Goal: Find specific page/section: Find specific page/section

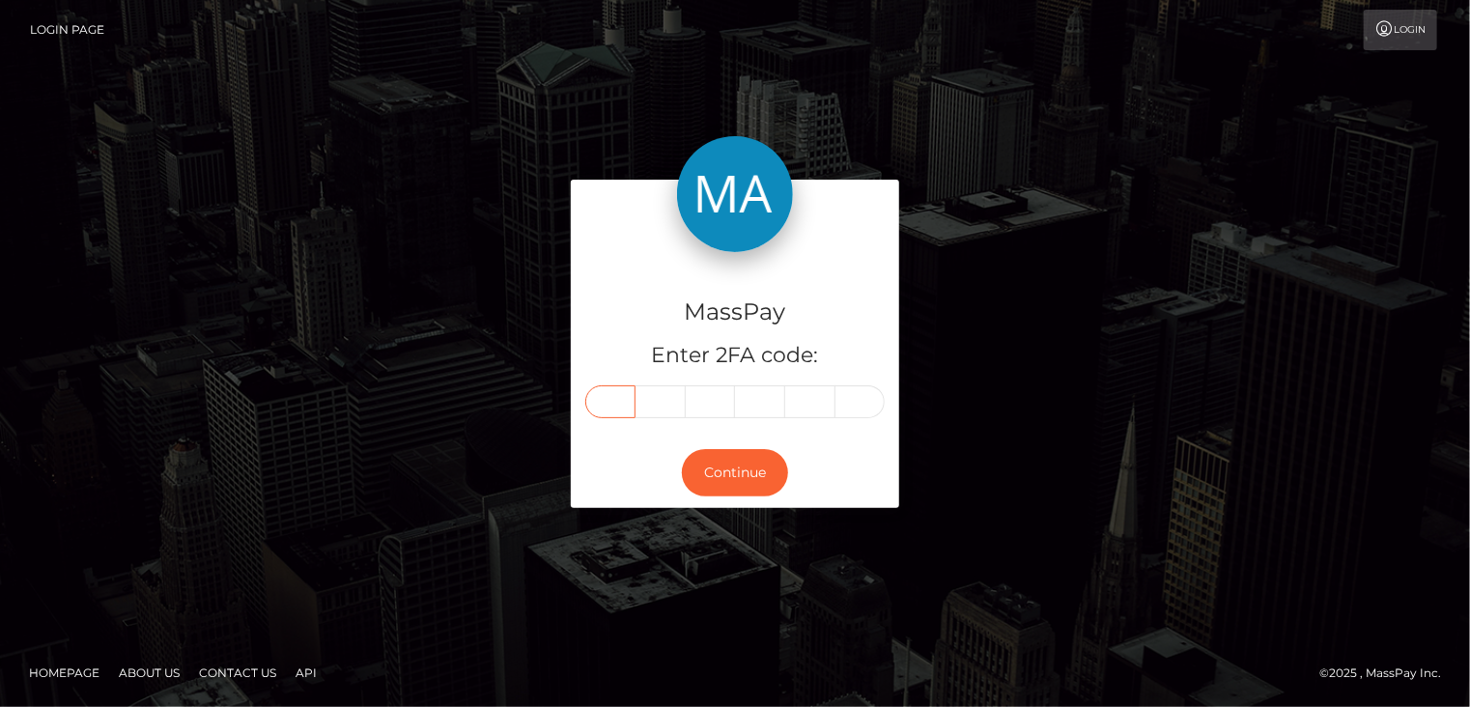
click at [620, 403] on input "text" at bounding box center [610, 401] width 50 height 33
type input "8"
type input "7"
type input "4"
type input "3"
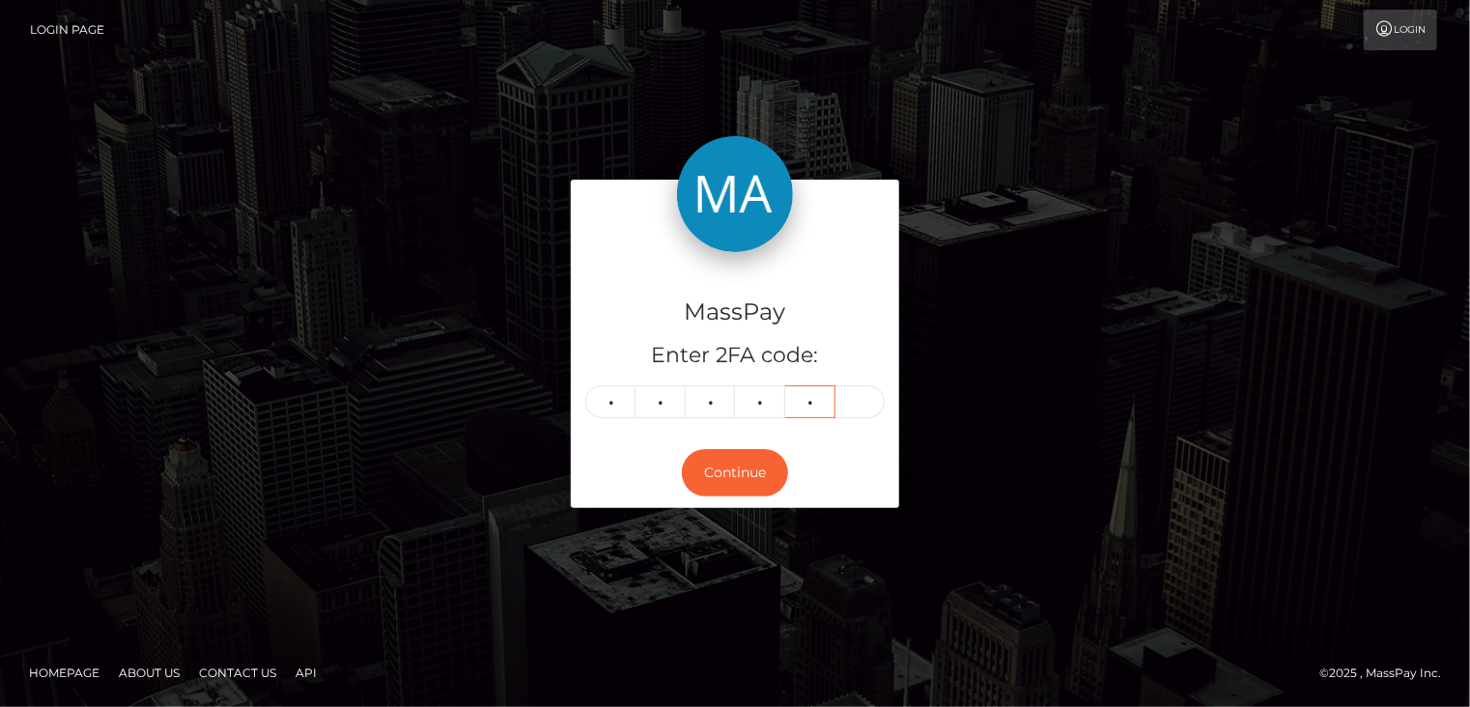
type input "0"
type input "4"
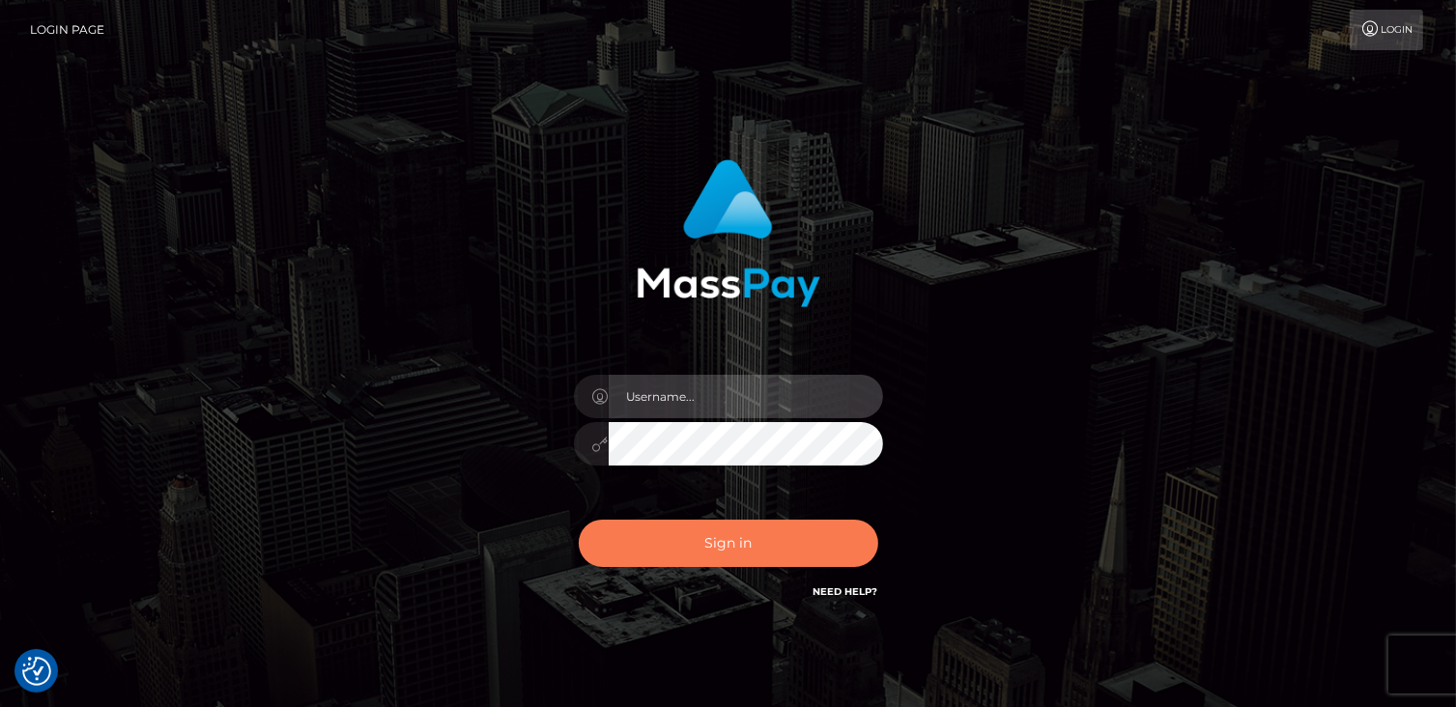
type input "catalinad"
click at [796, 530] on button "Sign in" at bounding box center [728, 543] width 299 height 47
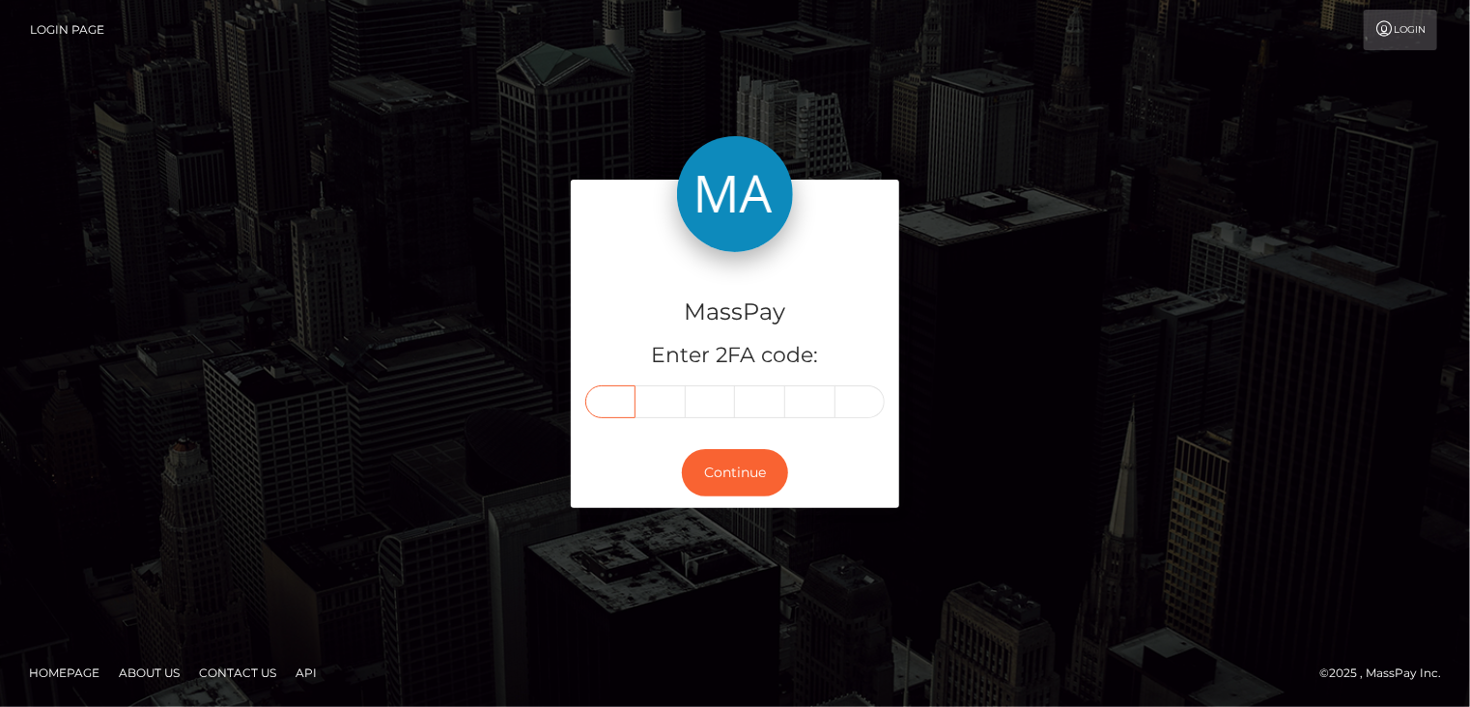
click at [615, 410] on input "text" at bounding box center [610, 401] width 50 height 33
type input "5"
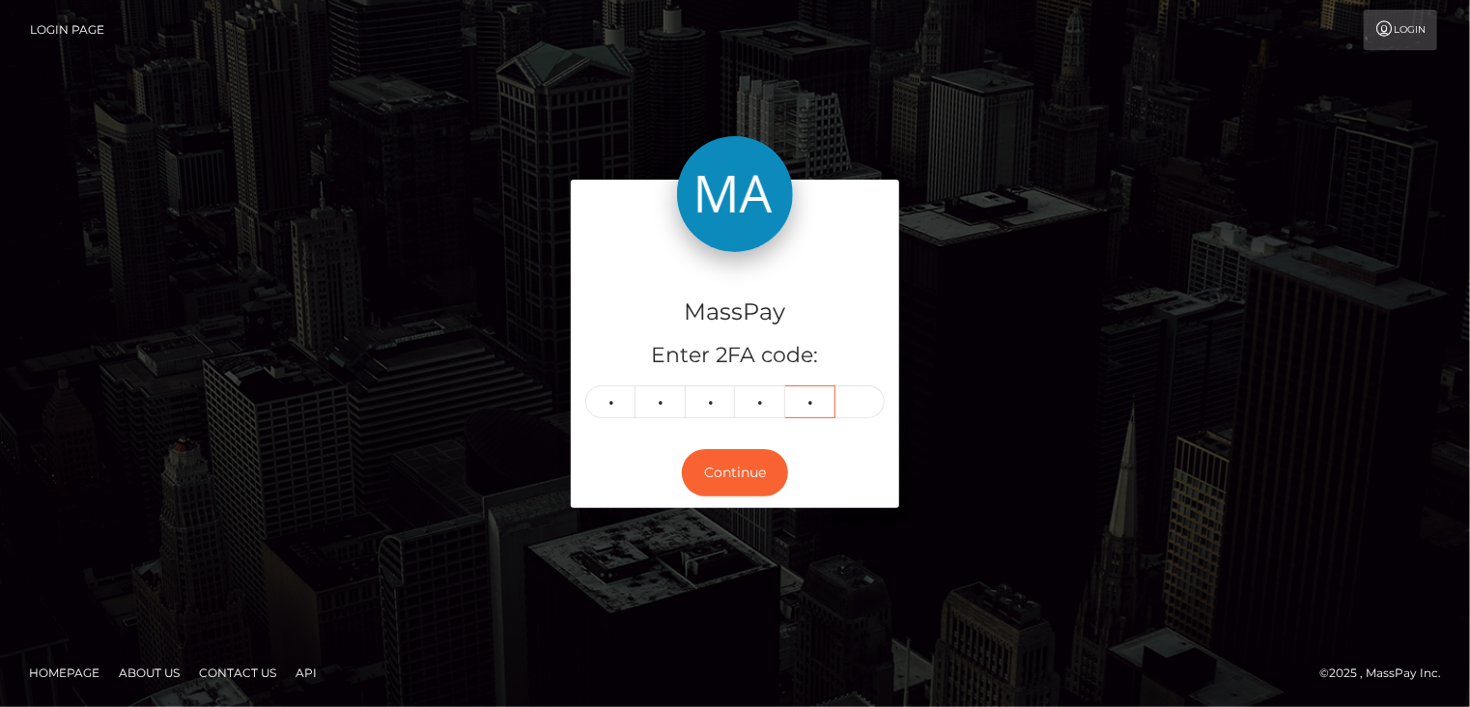
type input "8"
type input "6"
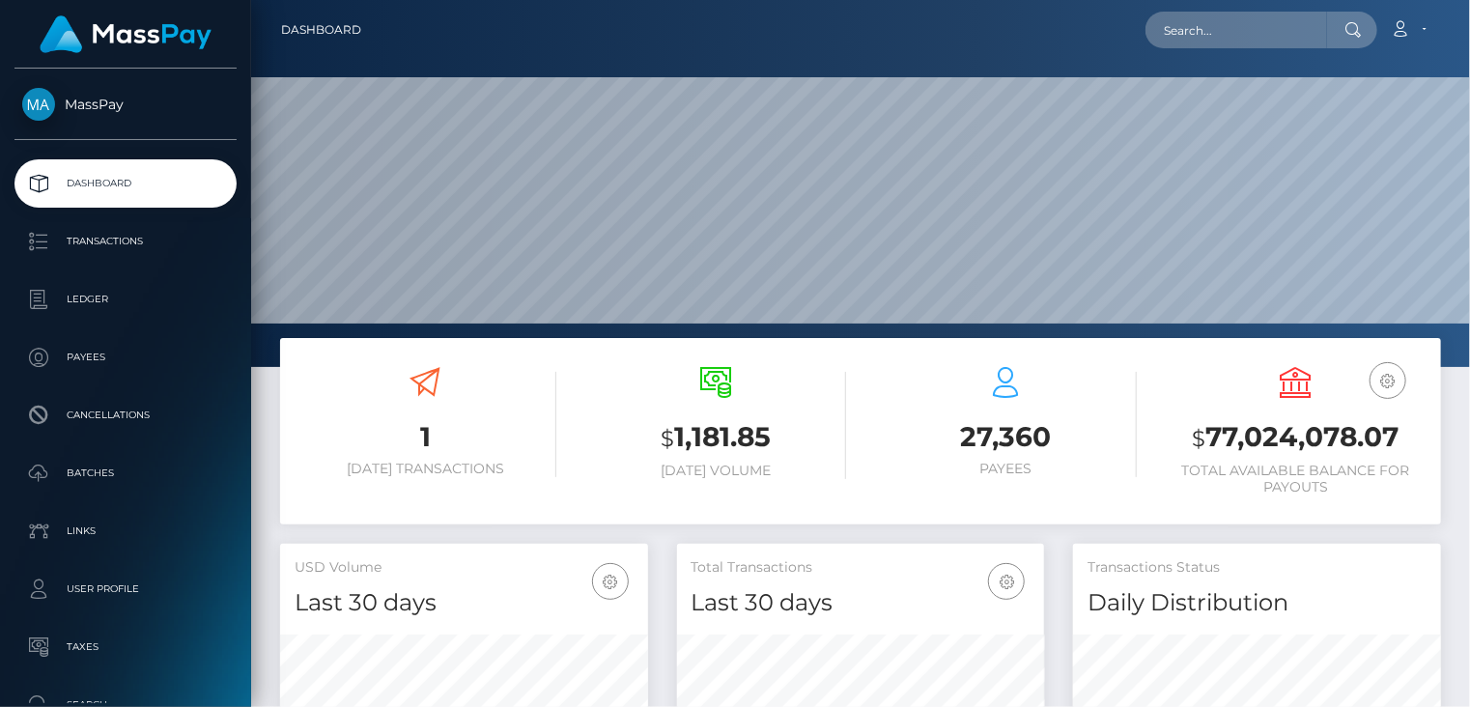
scroll to position [342, 367]
paste input "kswill76@gmail.com"
type input "kswill76@gmail.com"
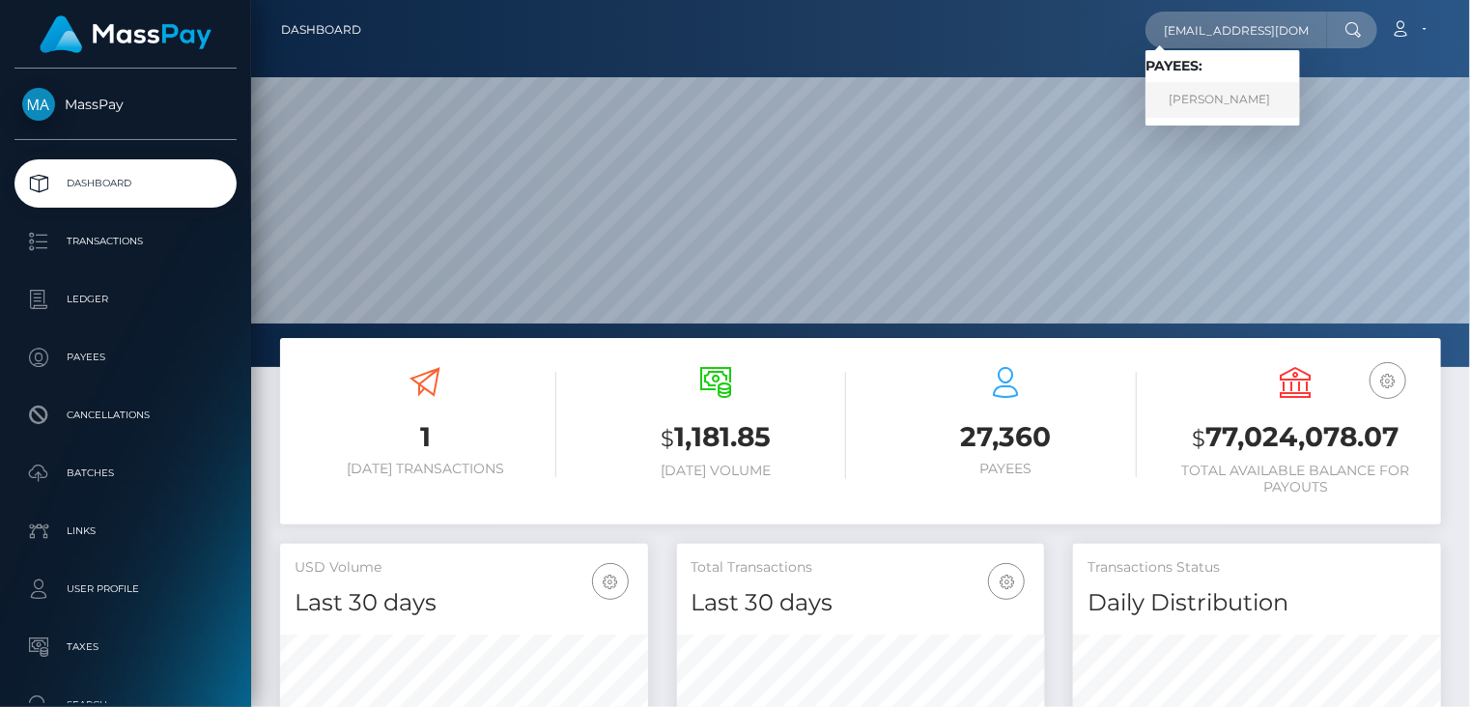
click at [1216, 103] on link "Keith Williams" at bounding box center [1223, 100] width 155 height 36
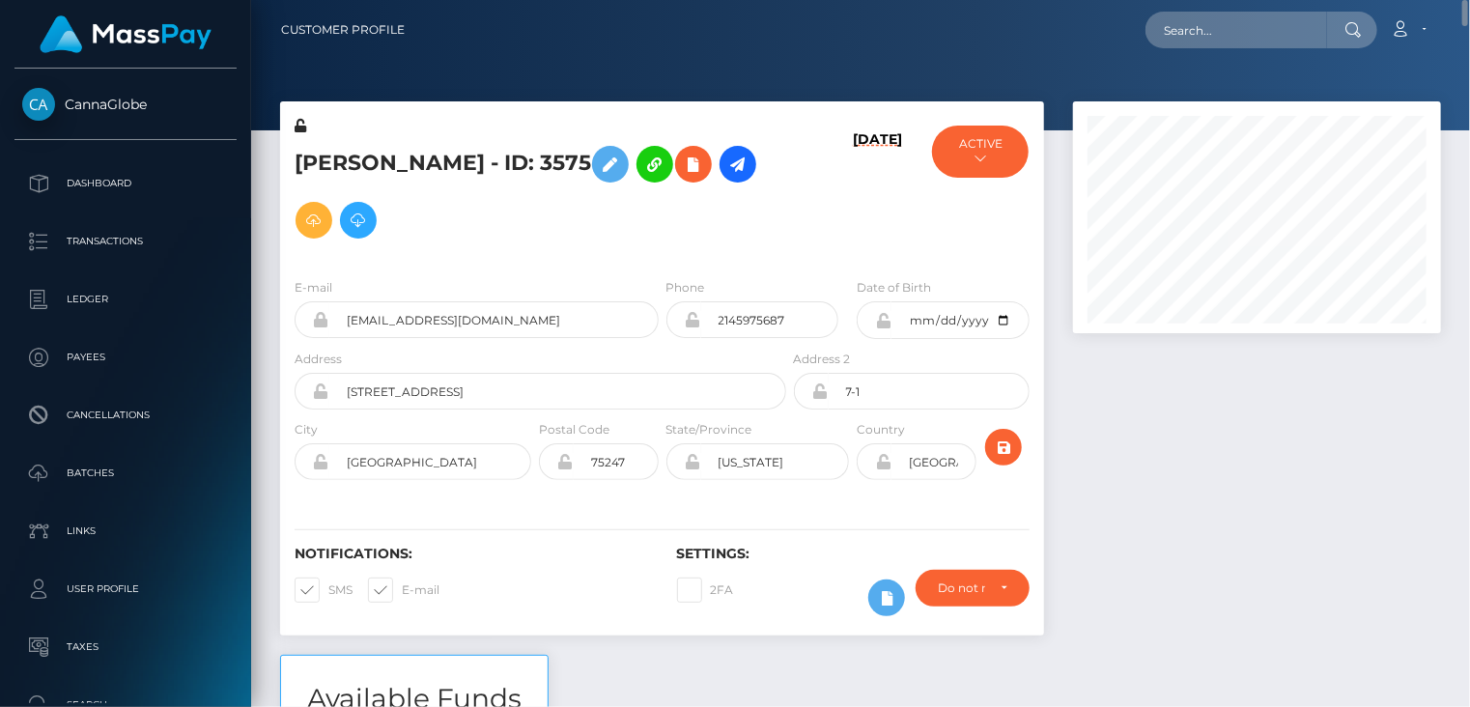
click at [429, 158] on h5 "Keith Williams - ID: 3575" at bounding box center [535, 192] width 481 height 112
copy h5 "Keith Williams - ID: 3575"
paste input "414893"
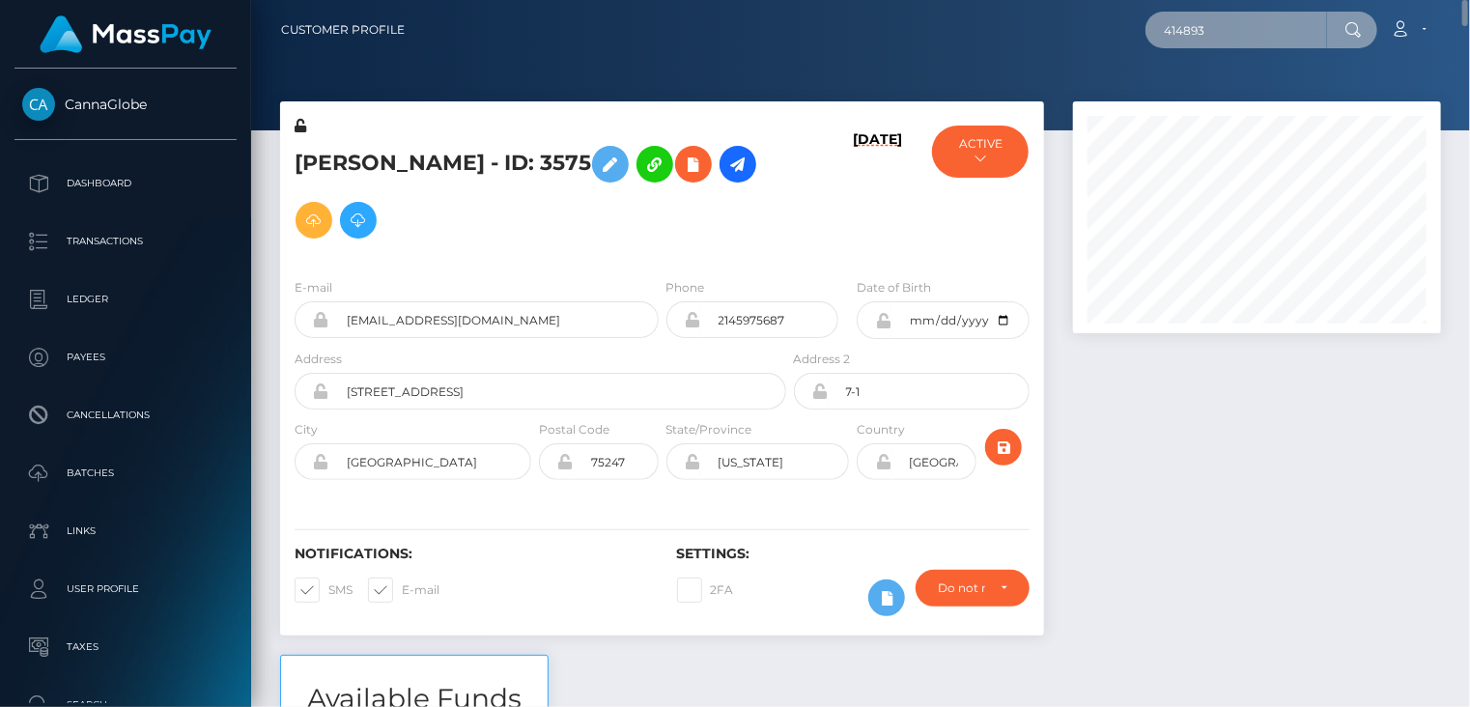
type input "414893"
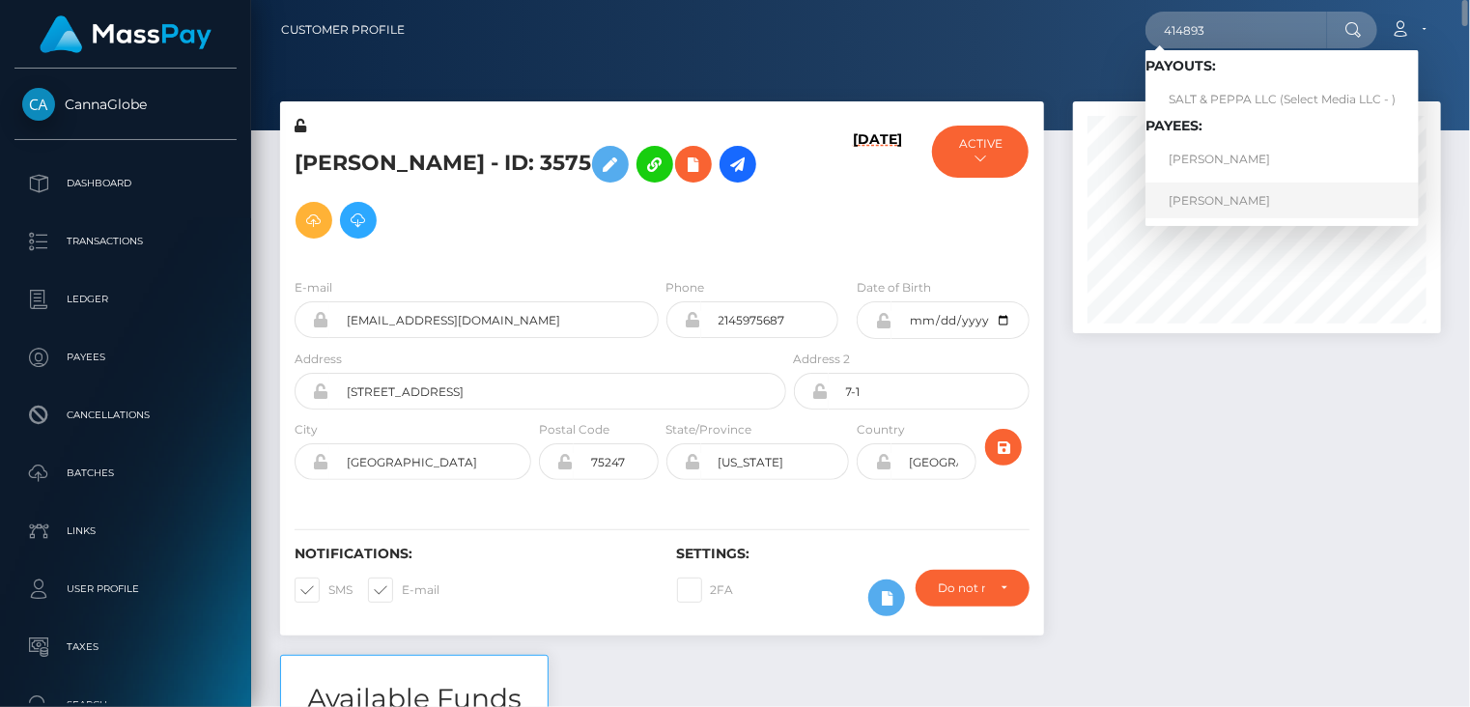
click at [1216, 203] on link "José Salazar" at bounding box center [1282, 201] width 273 height 36
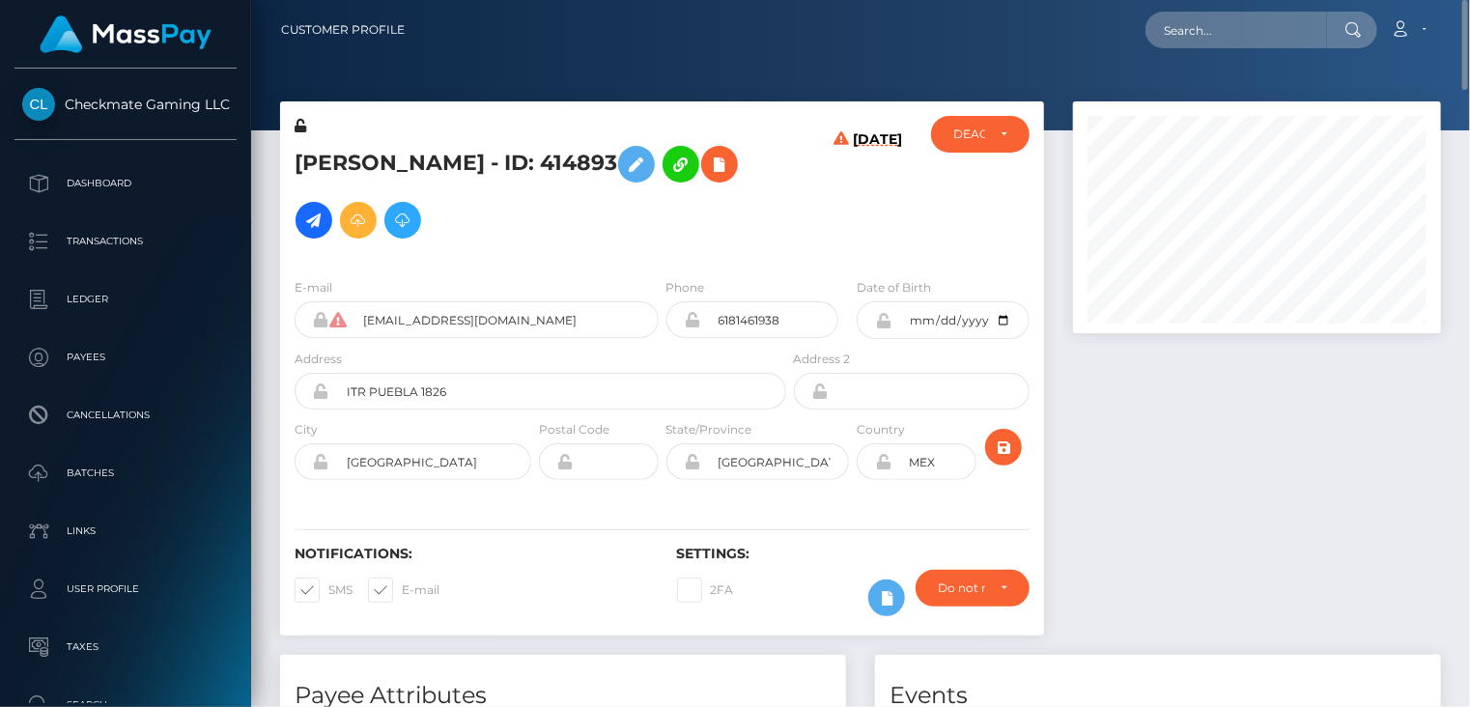
click at [452, 166] on h5 "José Salazar - ID: 414893" at bounding box center [535, 192] width 481 height 112
copy h5 "José Salazar - ID: 414893"
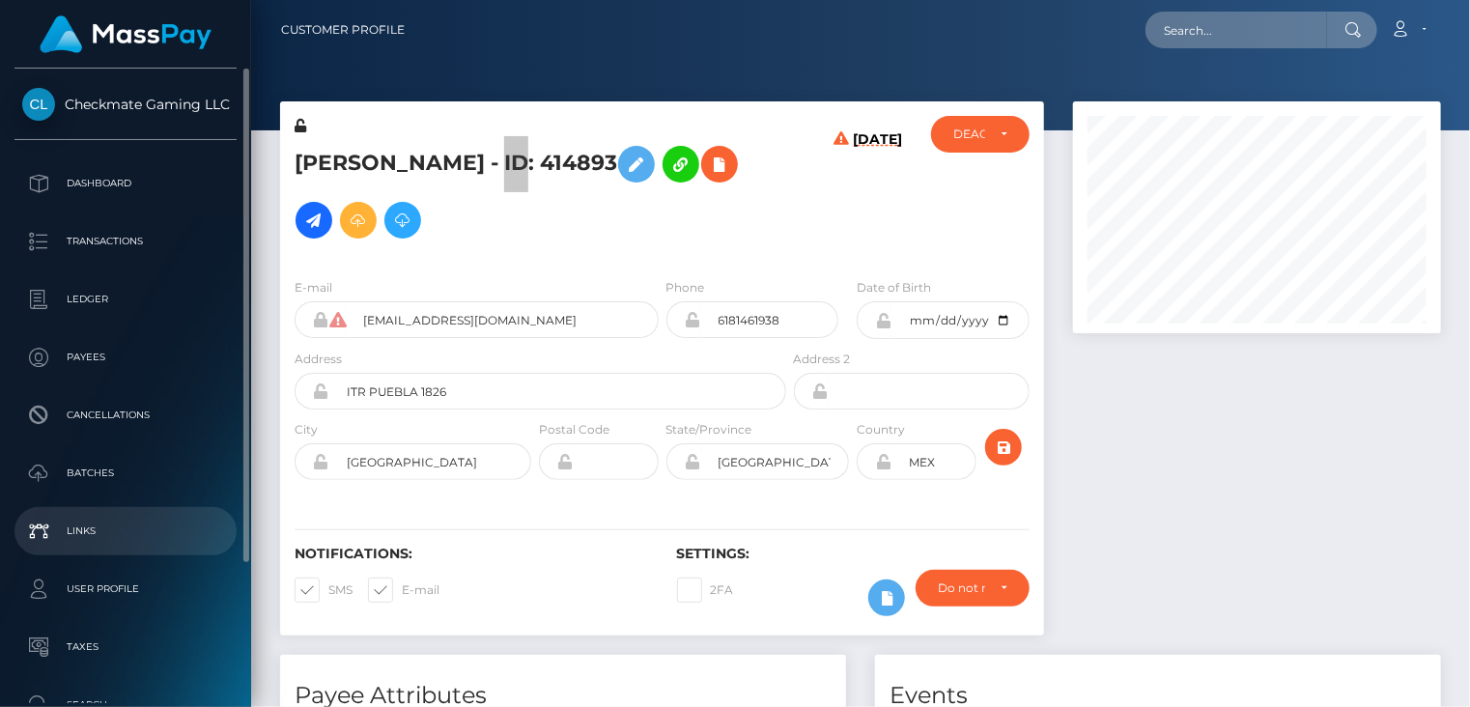
scroll to position [181, 0]
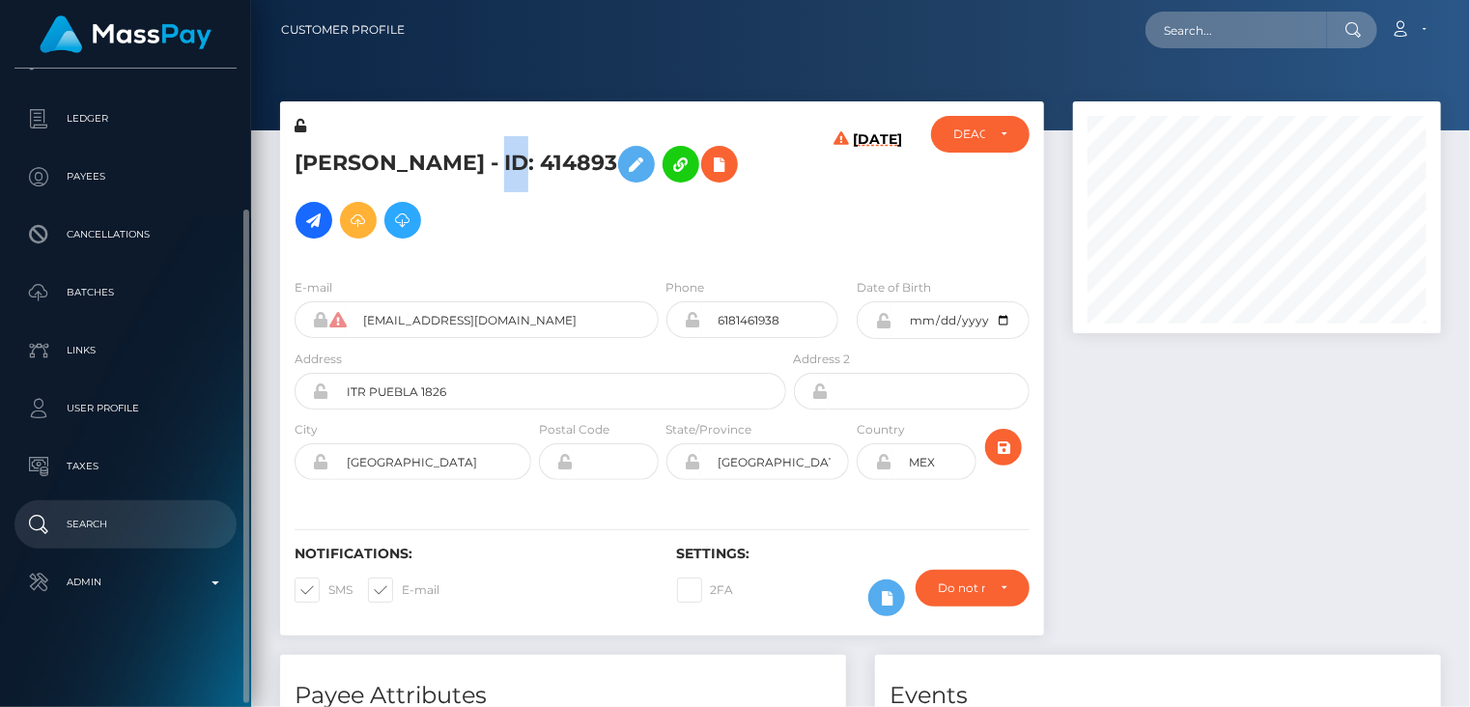
click at [130, 533] on p "Search" at bounding box center [125, 524] width 207 height 29
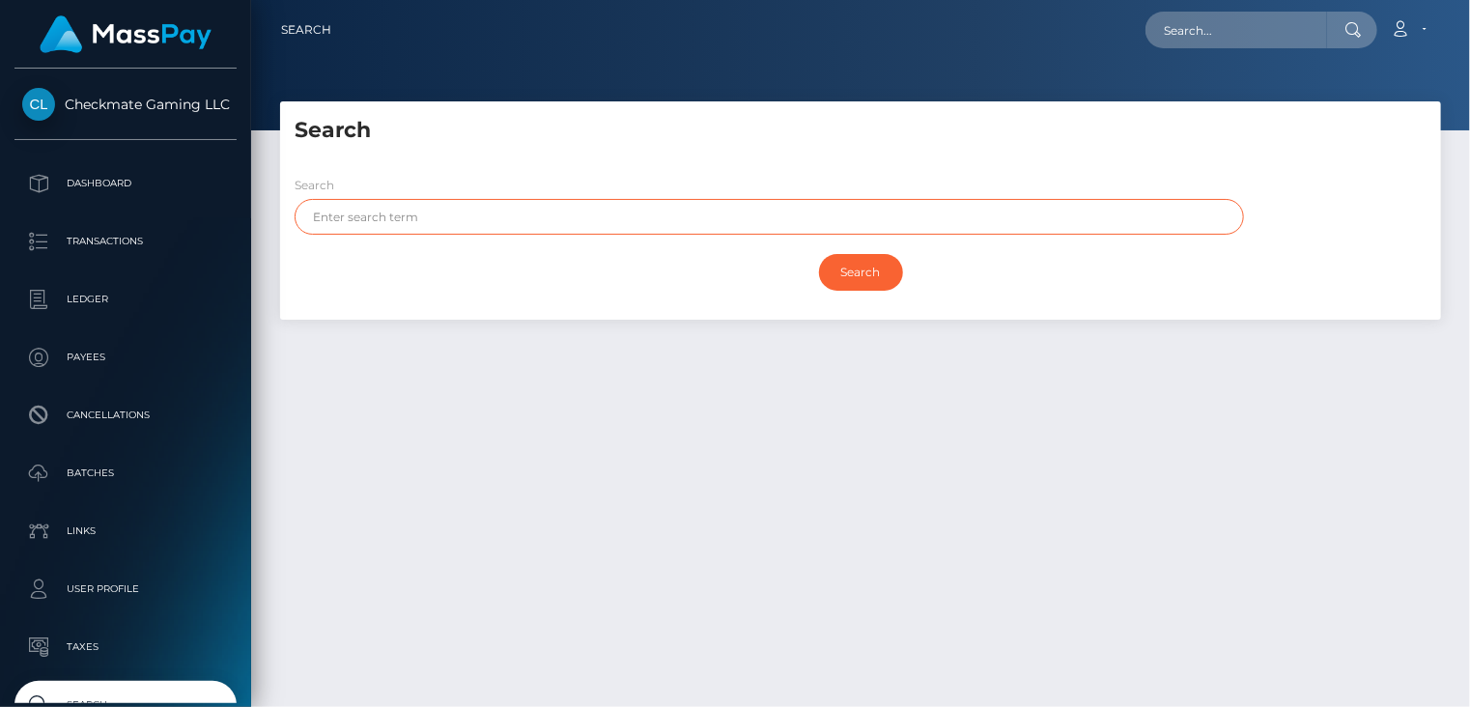
click at [525, 228] on input "text" at bounding box center [769, 217] width 949 height 36
type input "mahde"
click at [839, 281] on input "Search" at bounding box center [861, 272] width 84 height 37
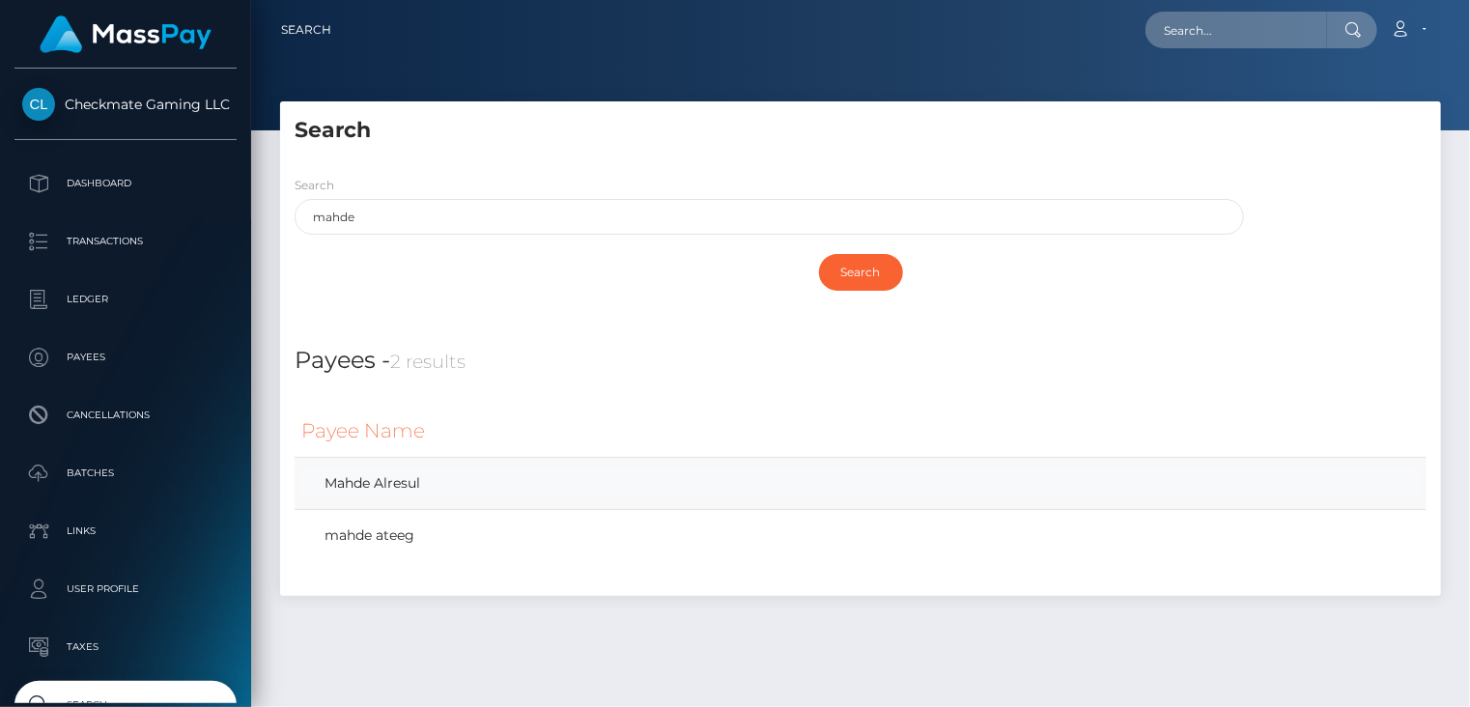
click at [438, 484] on link "Mahde Alresul" at bounding box center [860, 483] width 1119 height 28
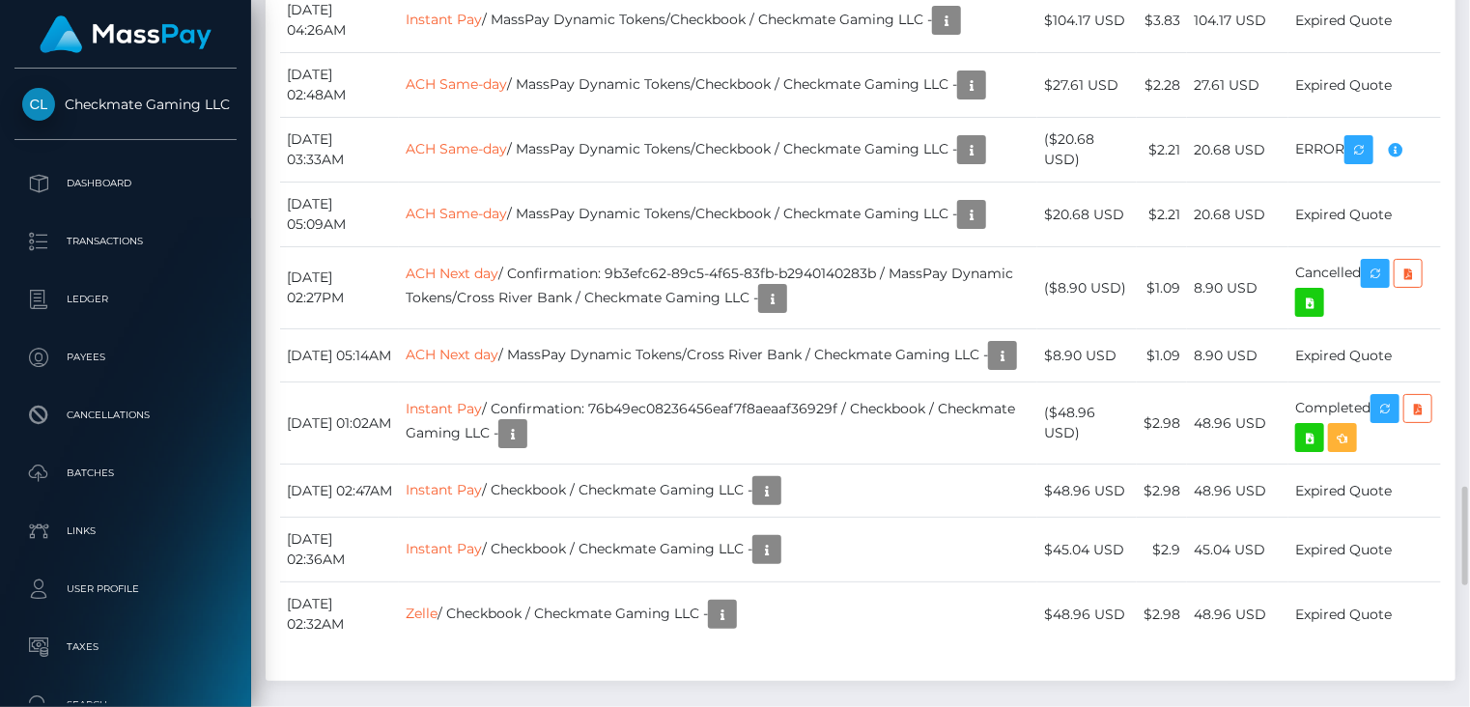
scroll to position [232, 367]
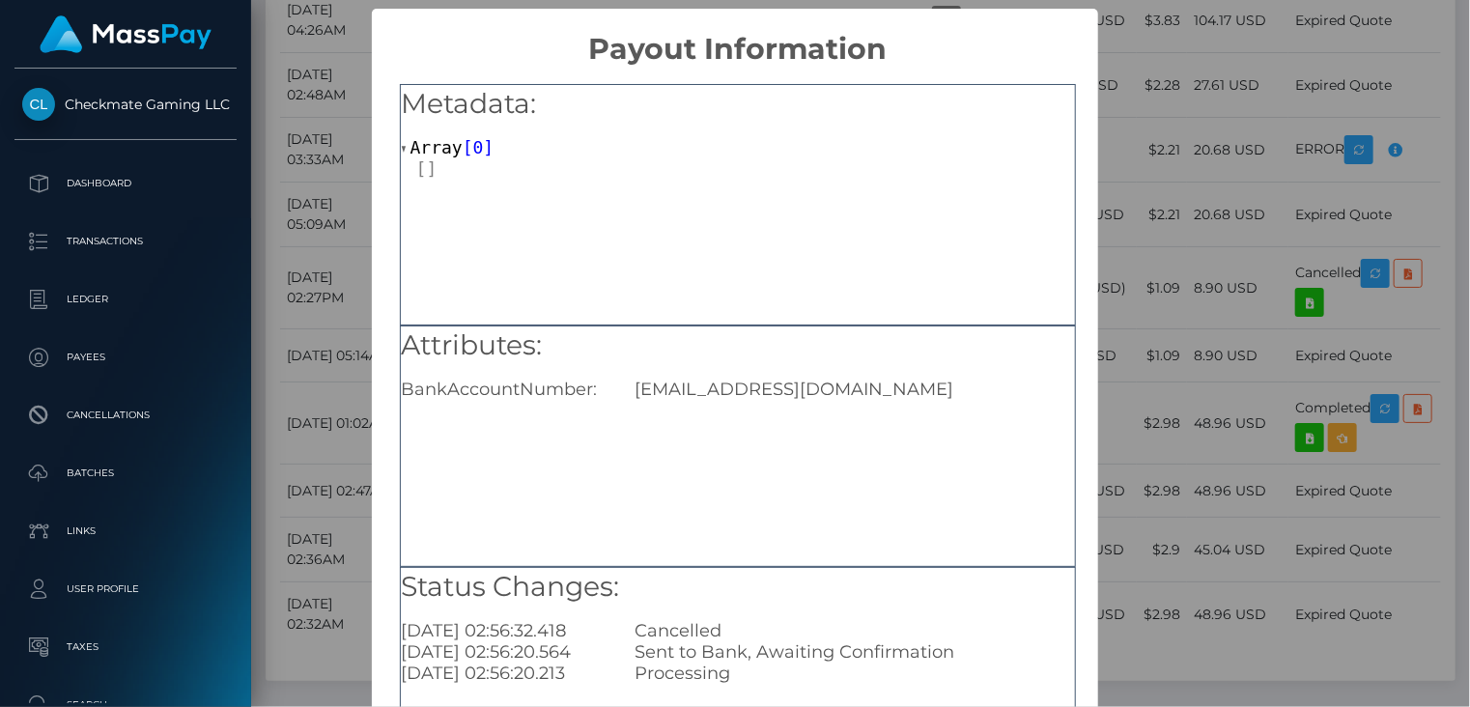
click at [762, 385] on div "alresulm@gmail.com" at bounding box center [854, 389] width 468 height 21
click at [761, 385] on div "alresulm@gmail.com" at bounding box center [854, 389] width 468 height 21
click at [760, 385] on div "alresulm@gmail.com" at bounding box center [854, 389] width 468 height 21
copy div "alresulm@gmail.com"
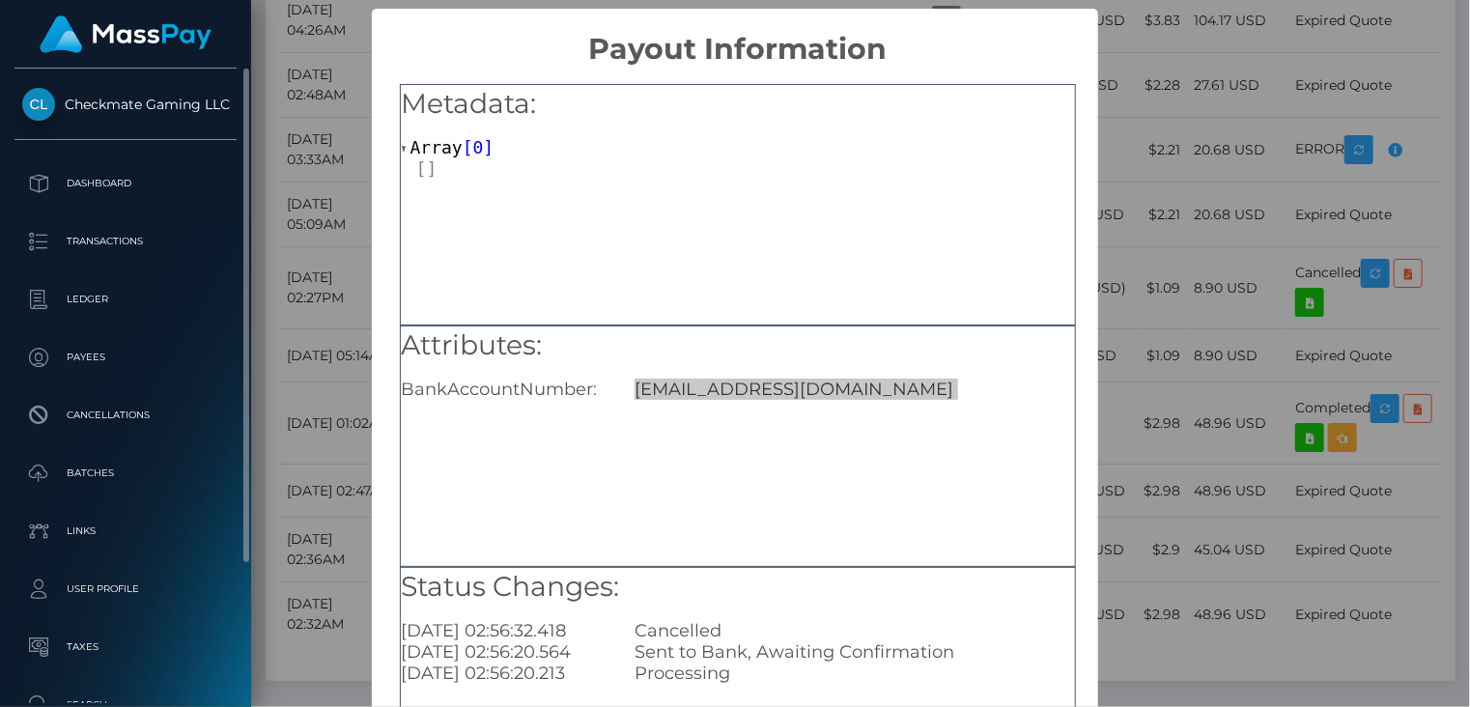
scroll to position [181, 0]
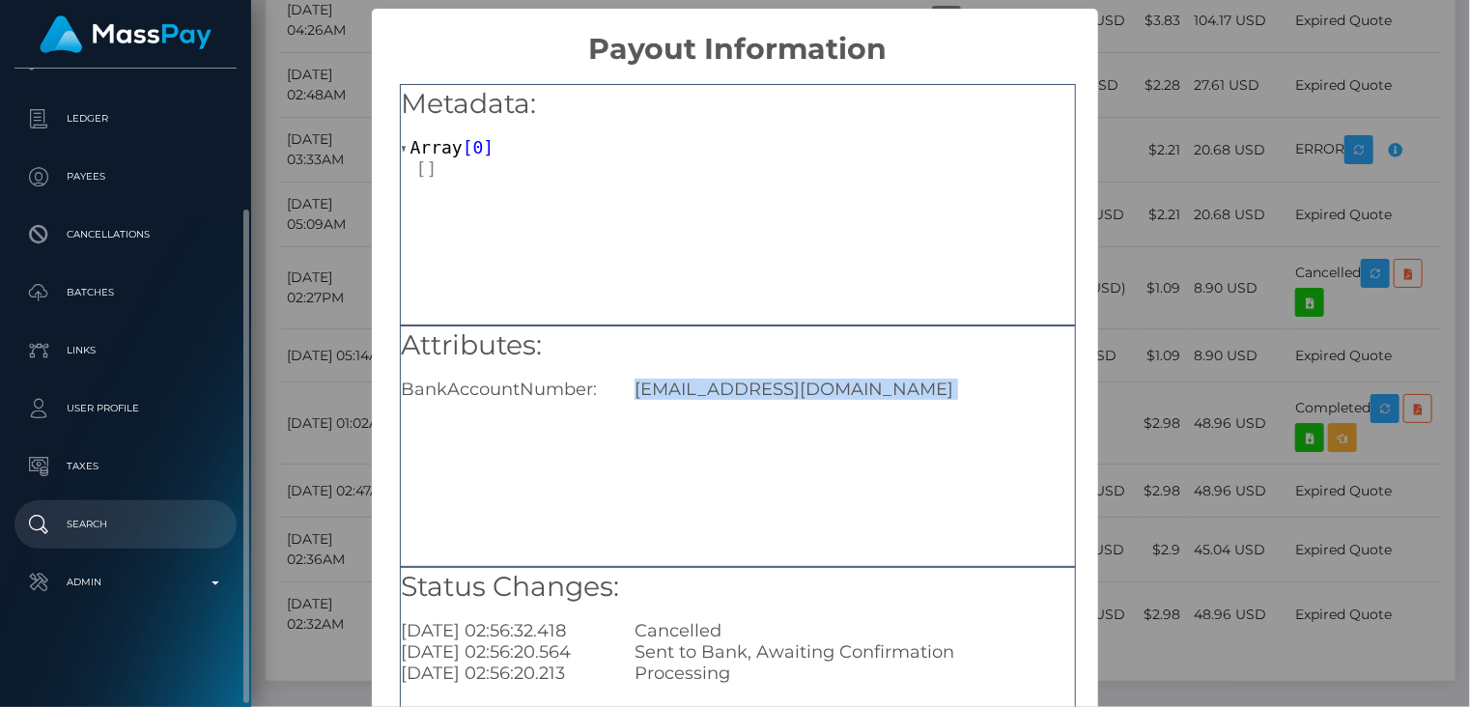
click at [135, 519] on p "Search" at bounding box center [125, 524] width 207 height 29
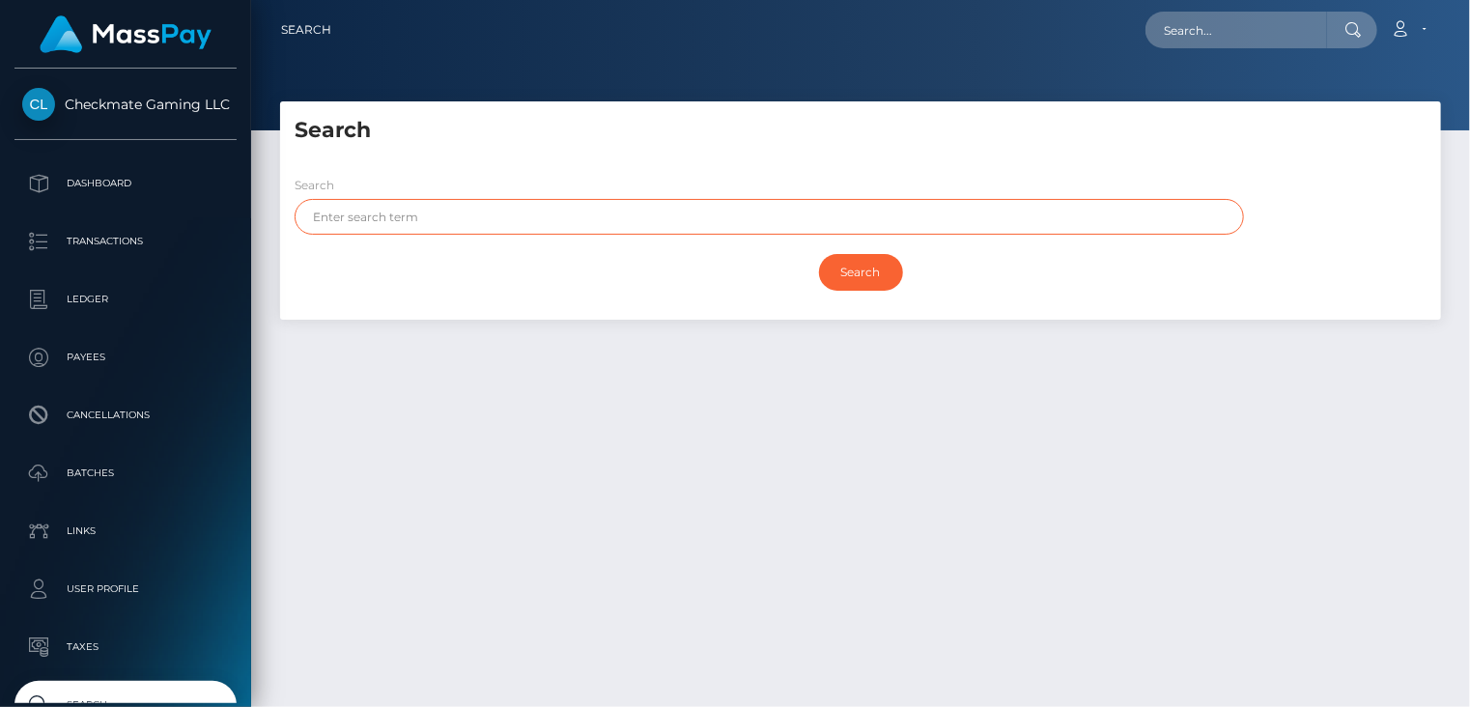
click at [618, 221] on input "text" at bounding box center [769, 217] width 949 height 36
type input "aiden"
click at [878, 271] on input "Search" at bounding box center [861, 272] width 84 height 37
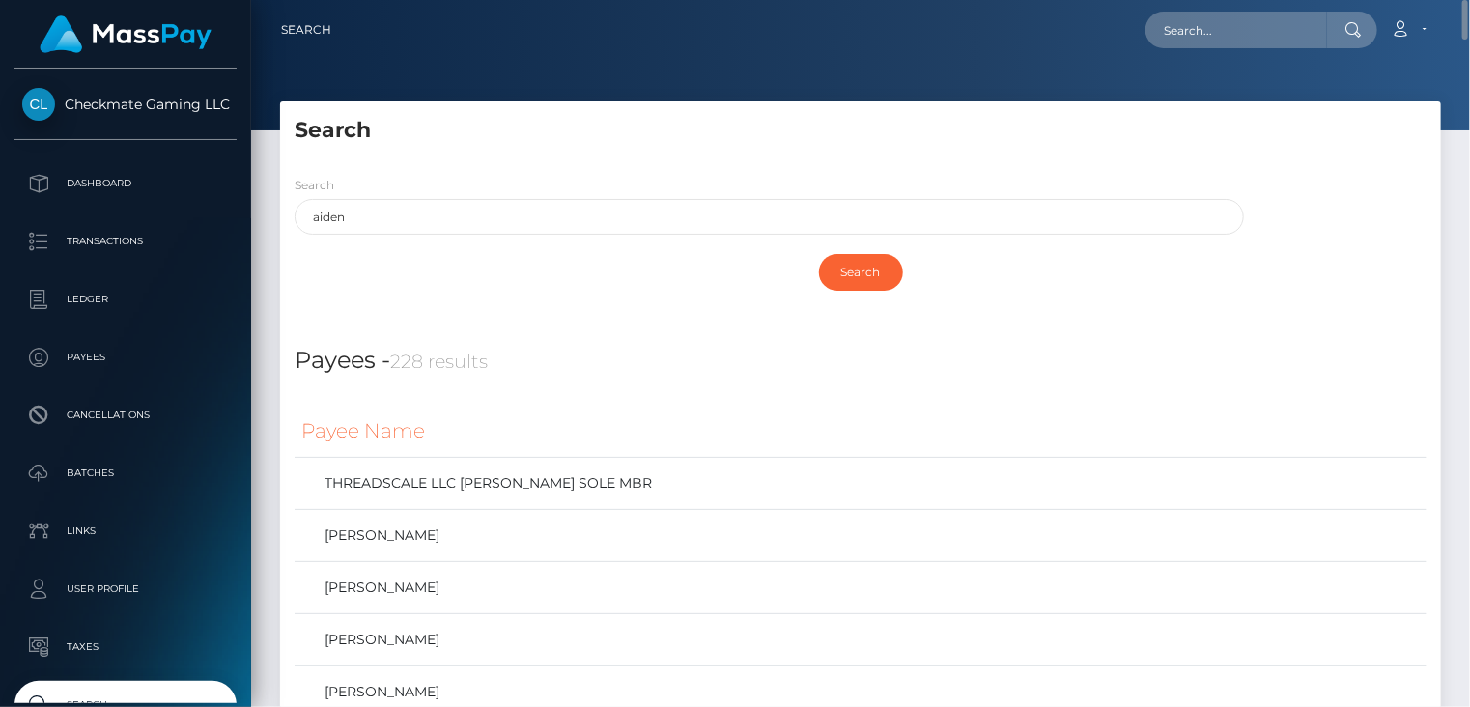
click at [933, 136] on h5 "Search" at bounding box center [861, 131] width 1132 height 30
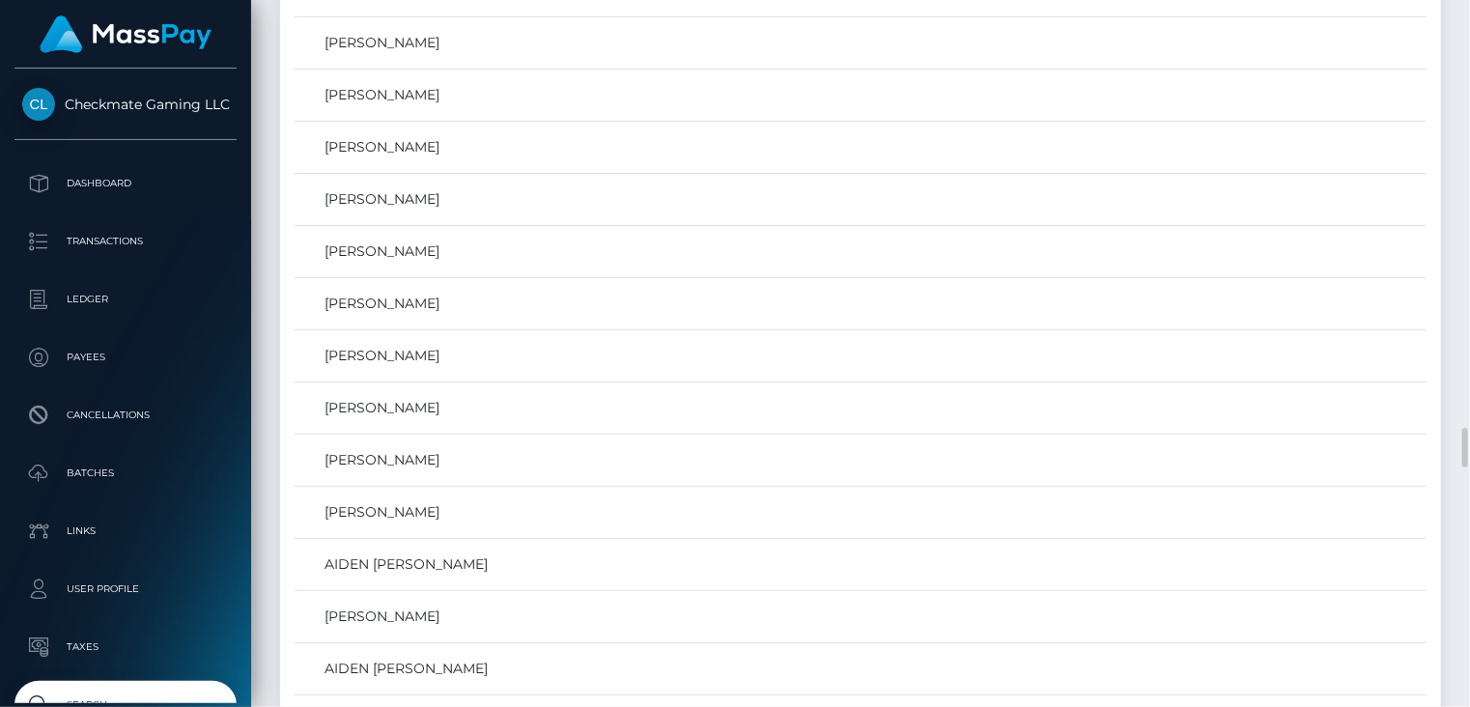
scroll to position [8114, 0]
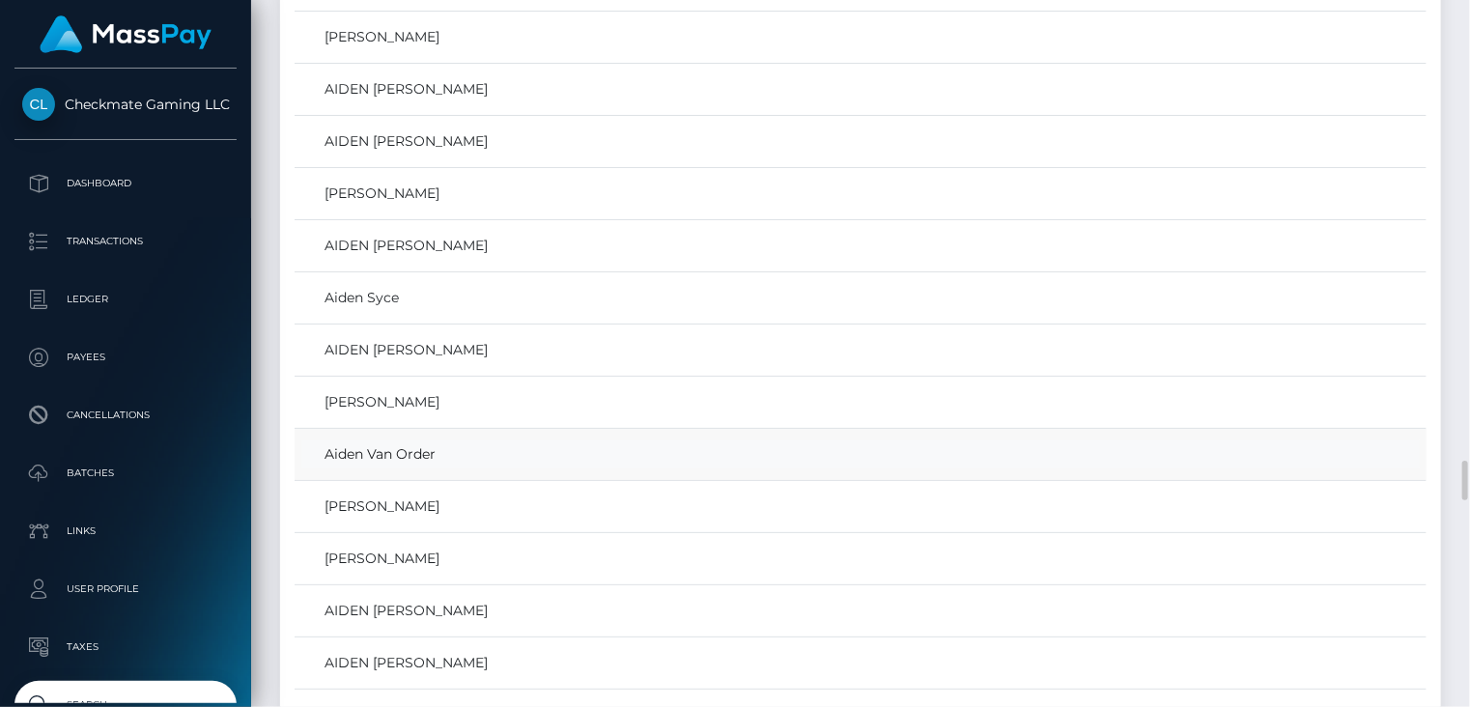
click at [390, 440] on link "Aiden Van Order" at bounding box center [860, 454] width 1119 height 28
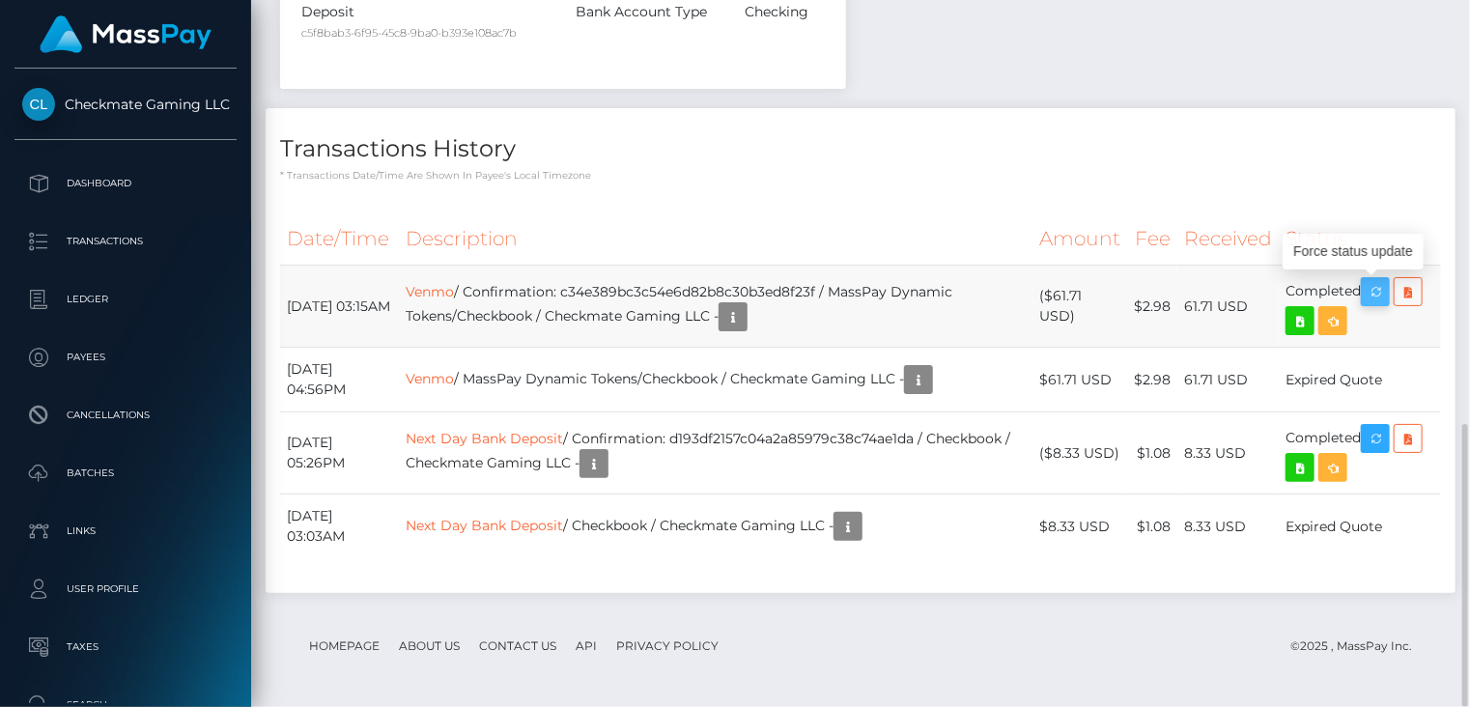
scroll to position [232, 367]
click at [1379, 293] on icon "button" at bounding box center [1375, 292] width 23 height 24
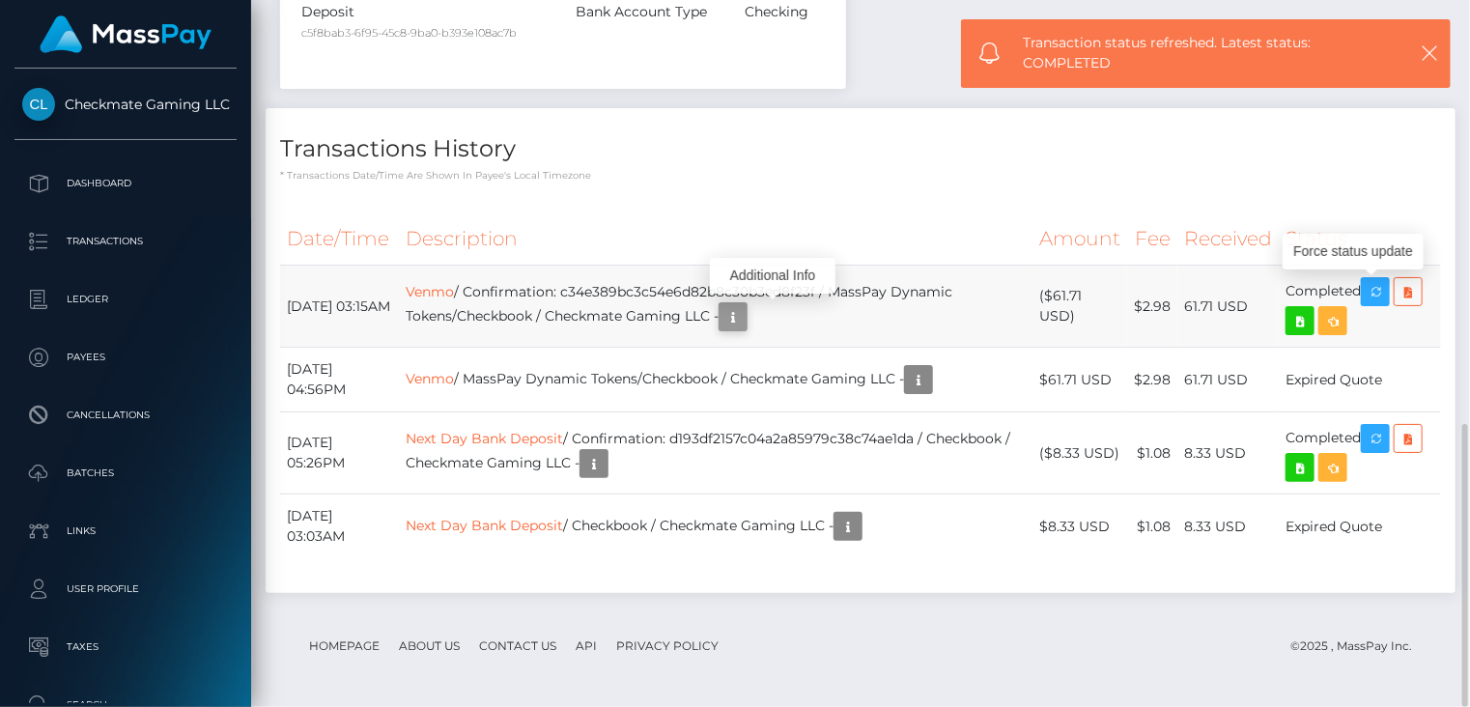
click at [745, 322] on icon "button" at bounding box center [733, 317] width 23 height 24
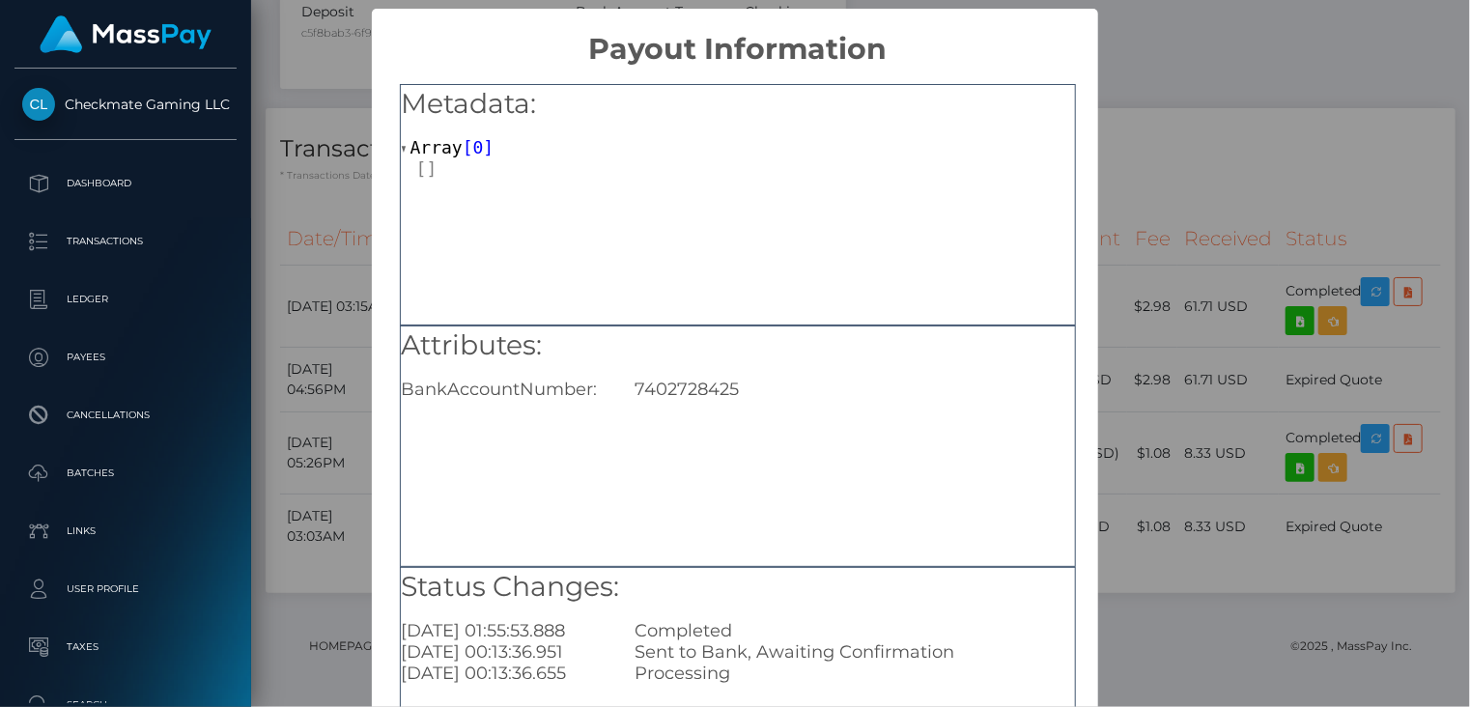
click at [1120, 132] on div "× Payout Information Metadata: Array [ 0 ] Attributes: BankAccountNumber: 74027…" at bounding box center [735, 353] width 1470 height 707
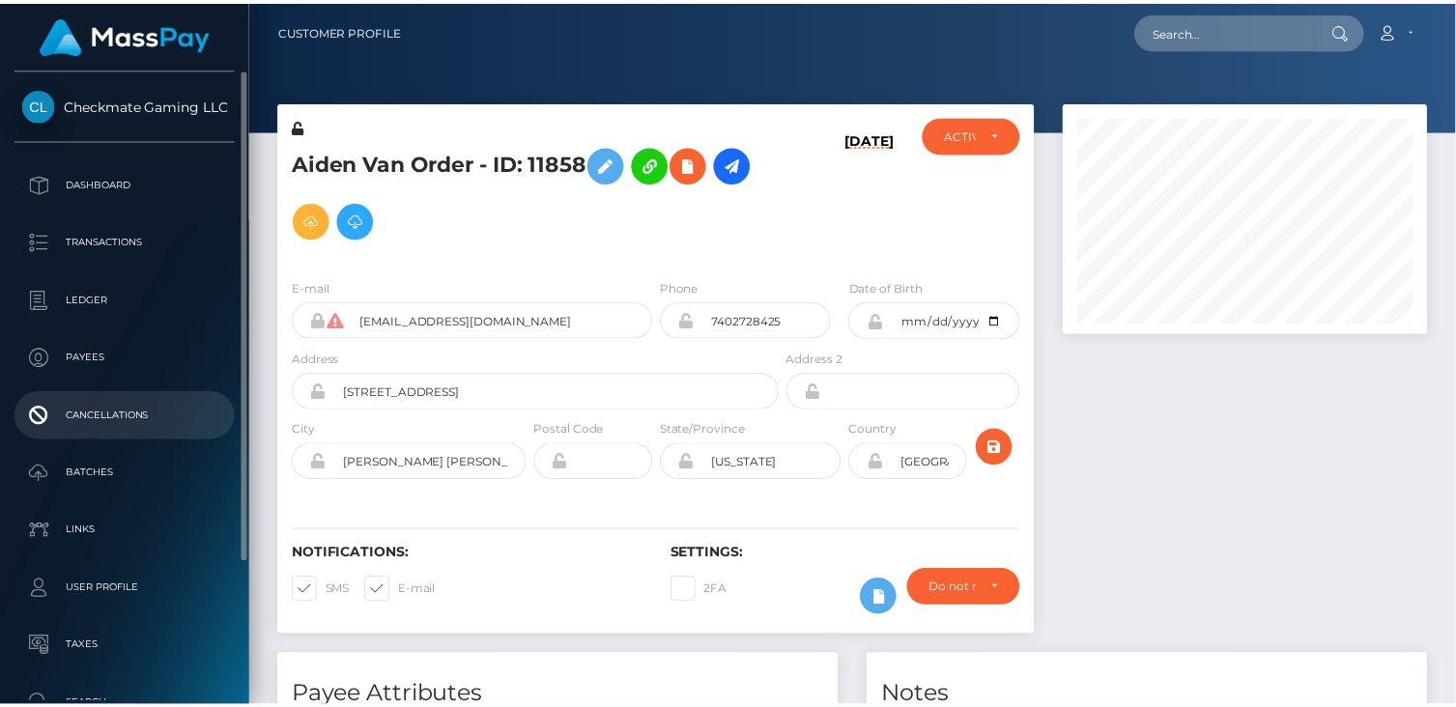
scroll to position [181, 0]
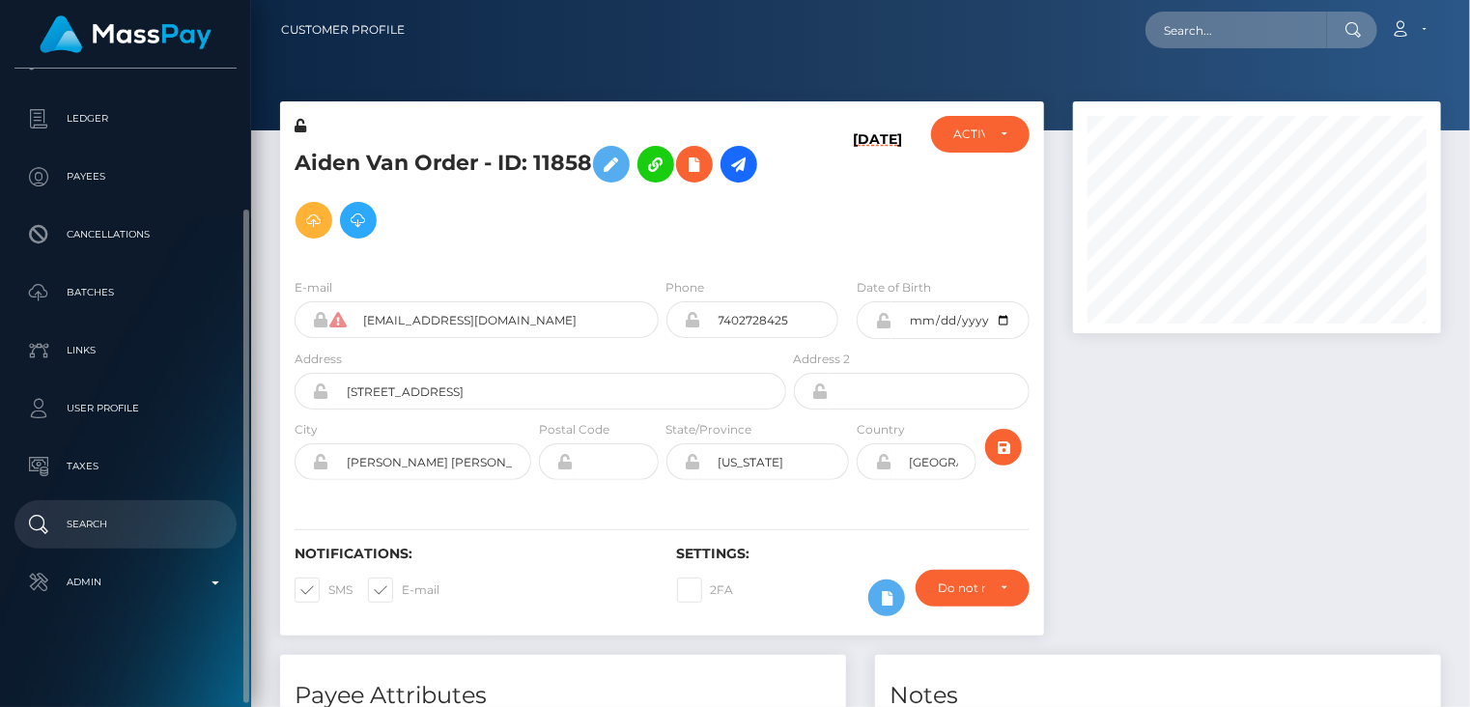
click at [108, 535] on p "Search" at bounding box center [125, 524] width 207 height 29
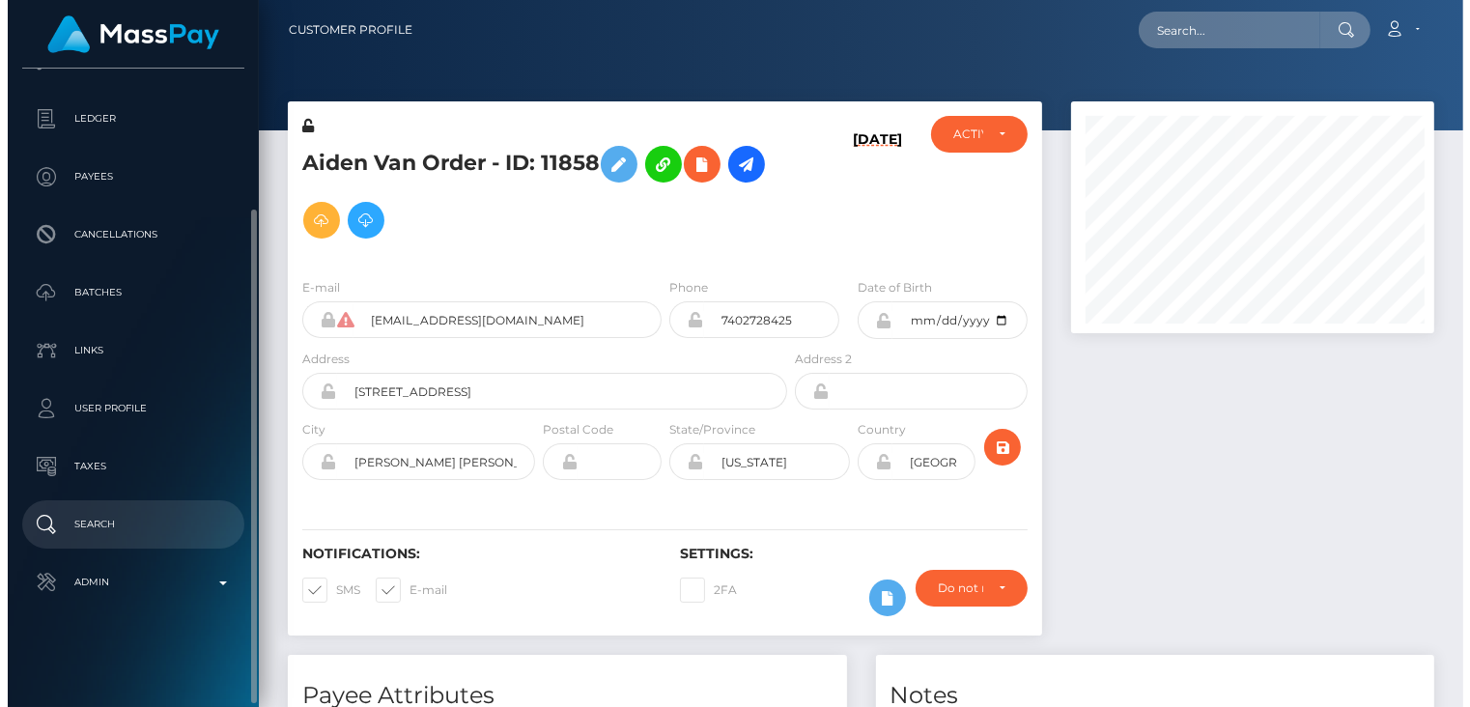
scroll to position [232, 367]
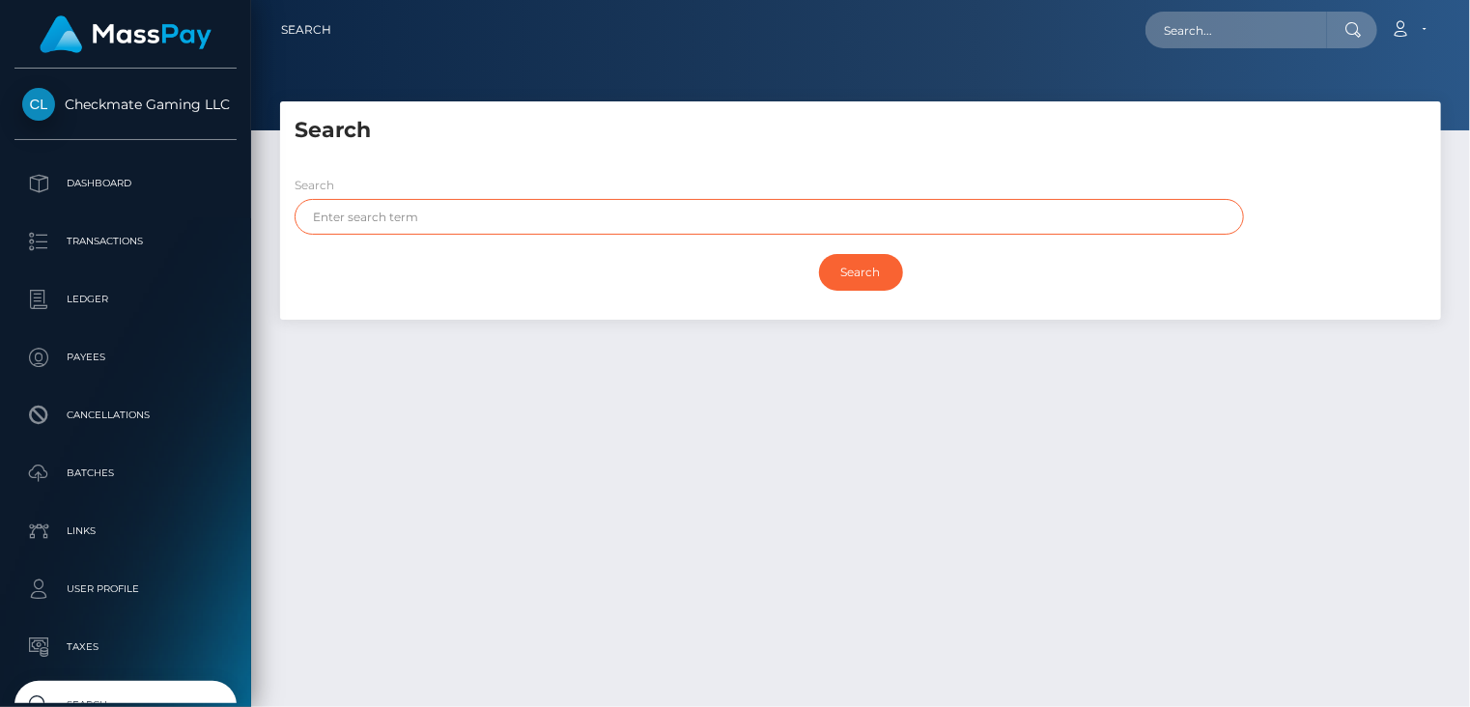
click at [477, 212] on input "text" at bounding box center [769, 217] width 949 height 36
type input "wade"
click at [853, 289] on input "Search" at bounding box center [861, 272] width 84 height 37
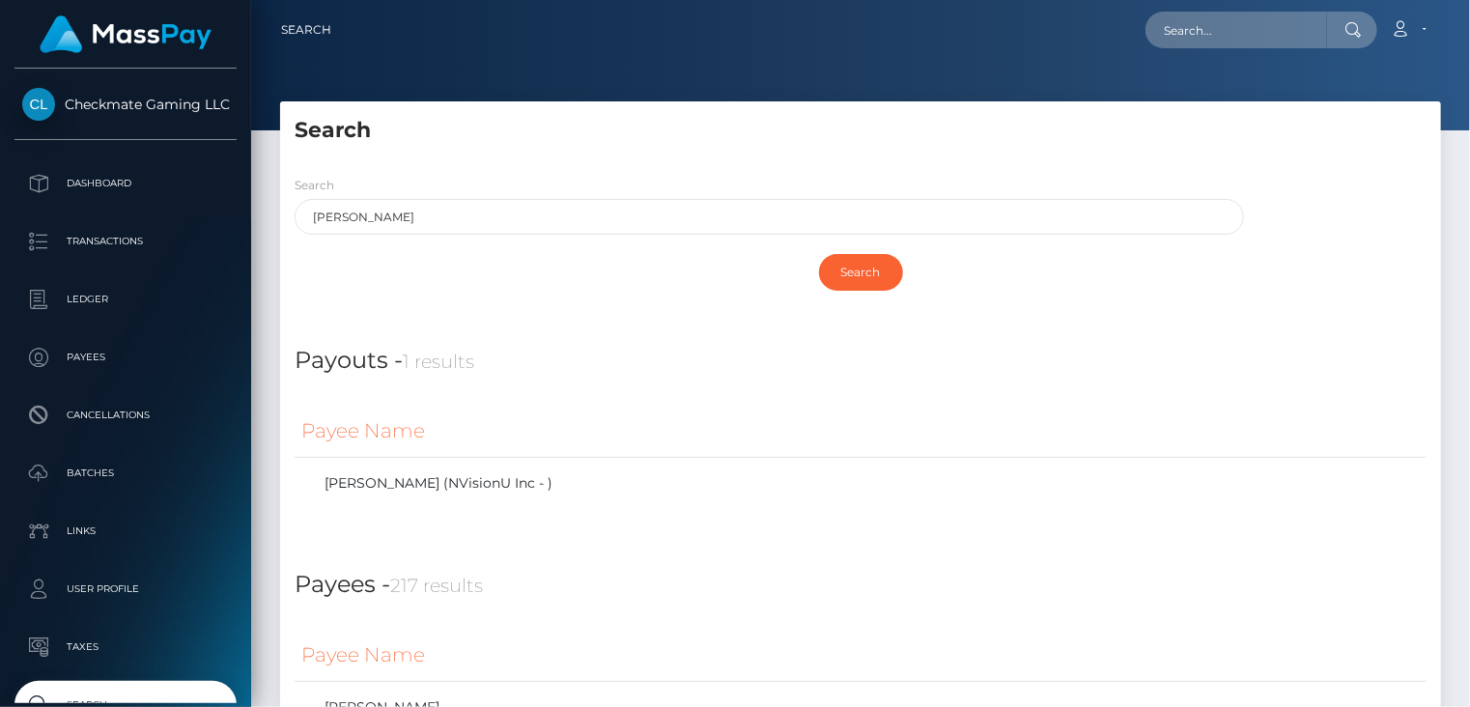
click at [897, 181] on div "Search wade" at bounding box center [769, 205] width 949 height 60
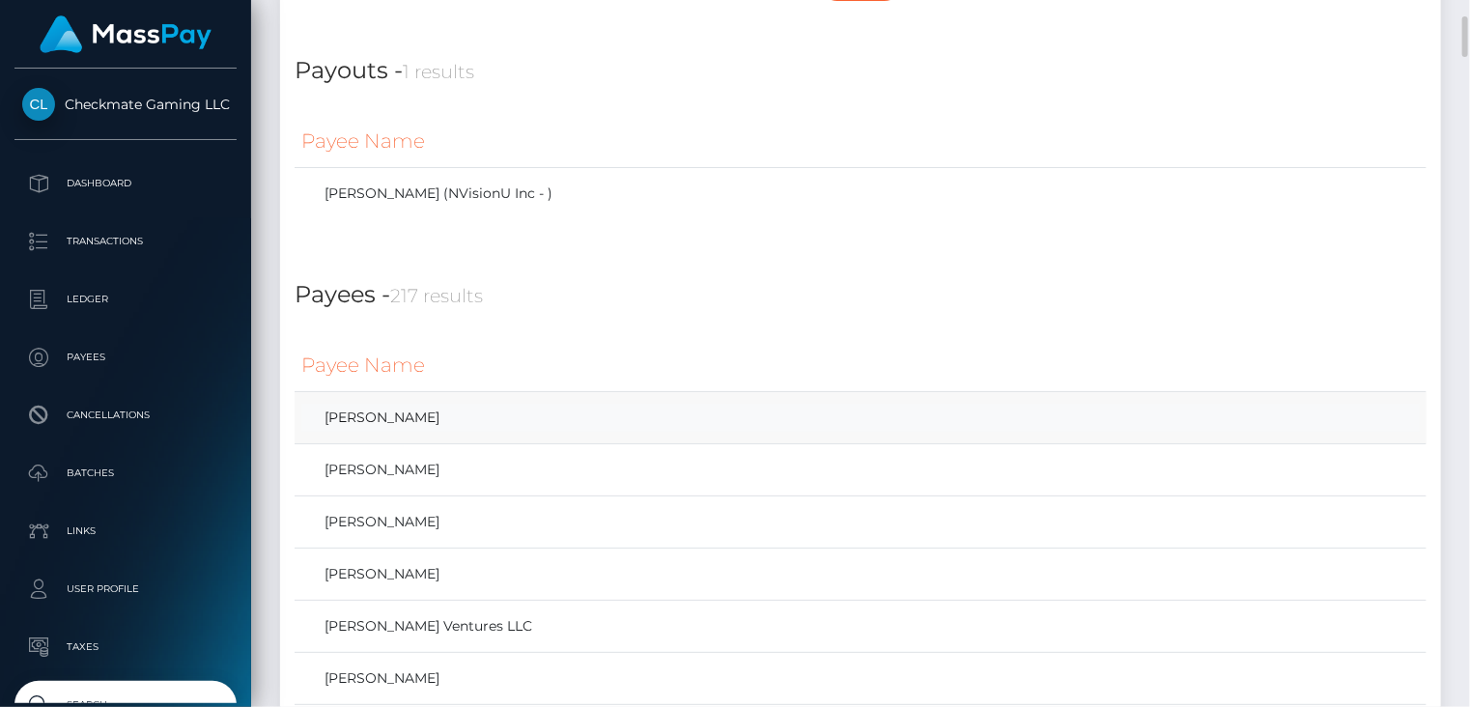
click at [436, 422] on link "Wade Waupekenay Jr" at bounding box center [860, 418] width 1119 height 28
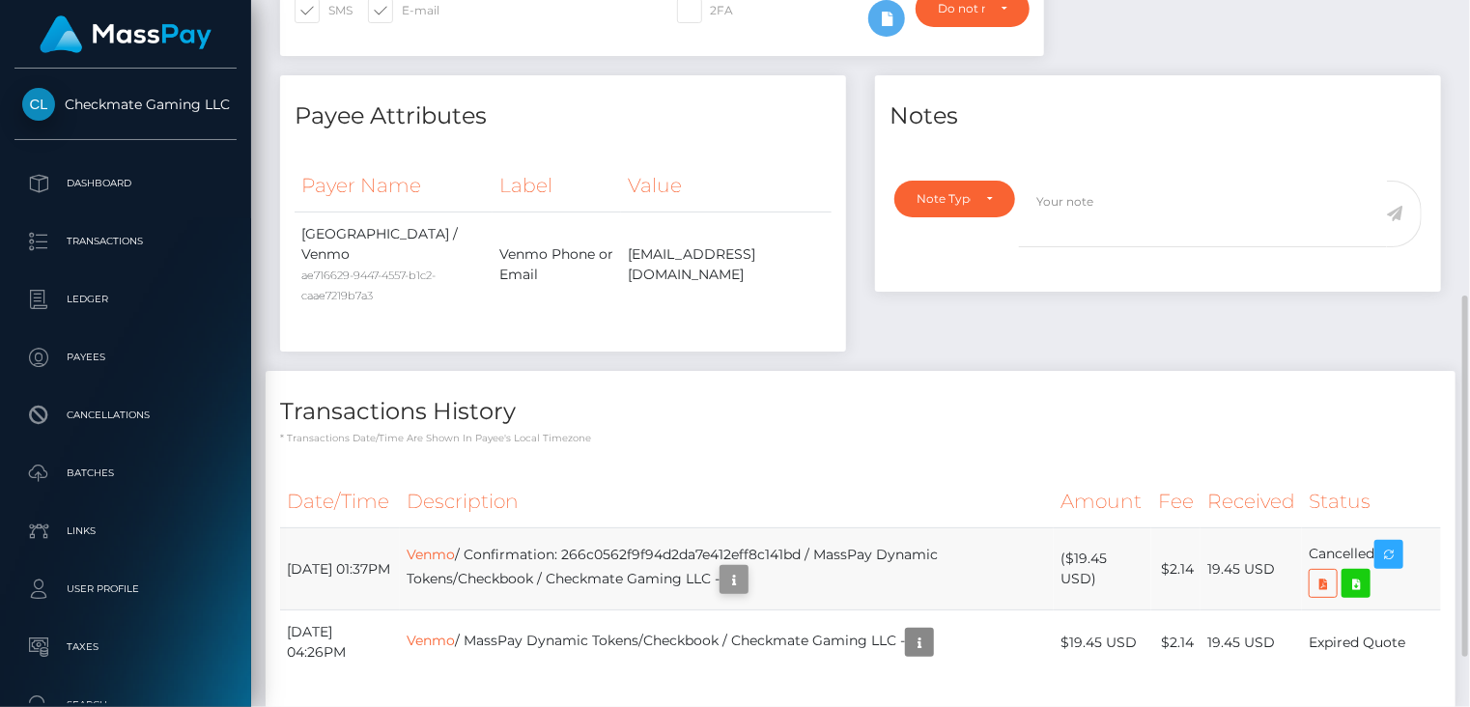
scroll to position [232, 367]
click at [746, 568] on icon "button" at bounding box center [733, 580] width 23 height 24
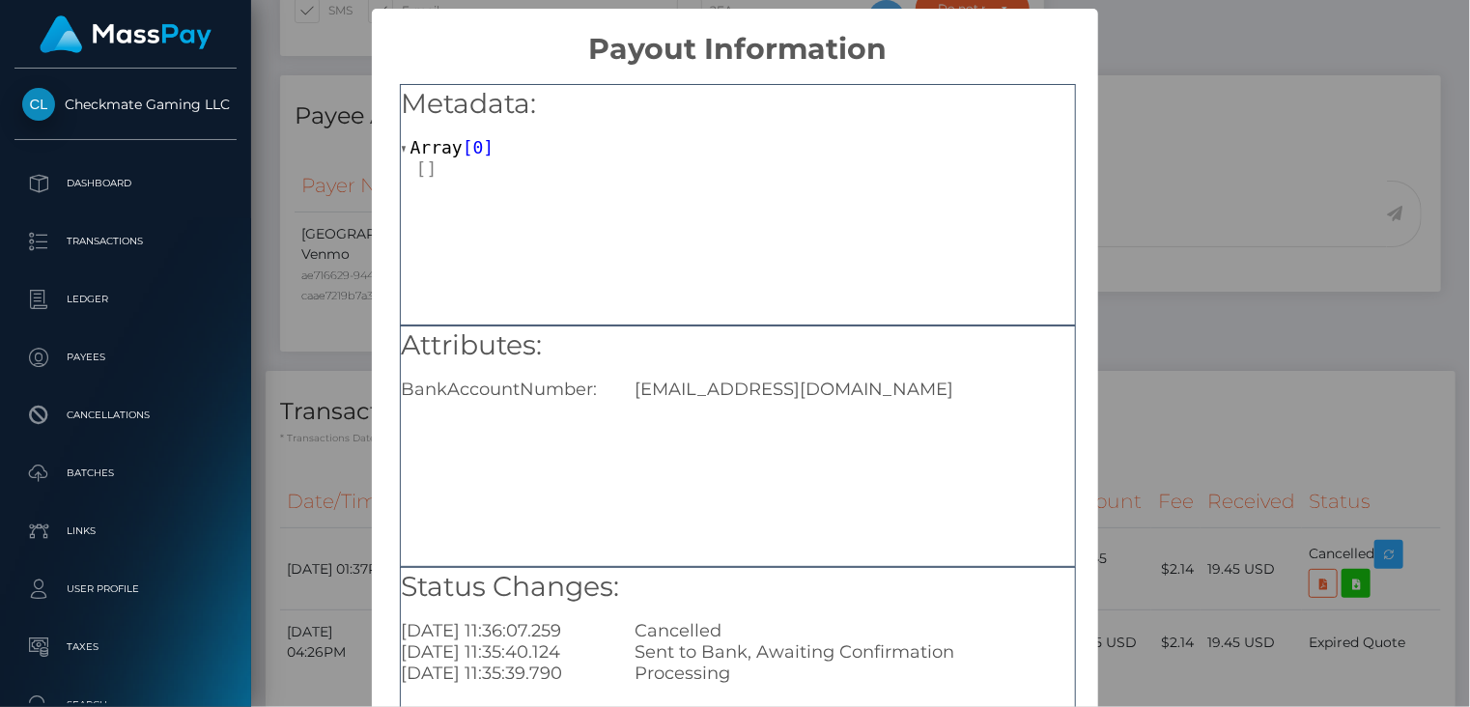
drag, startPoint x: 748, startPoint y: 385, endPoint x: 737, endPoint y: 388, distance: 11.0
click at [737, 388] on div "[EMAIL_ADDRESS][DOMAIN_NAME]" at bounding box center [854, 389] width 468 height 21
copy div "[EMAIL_ADDRESS][DOMAIN_NAME]"
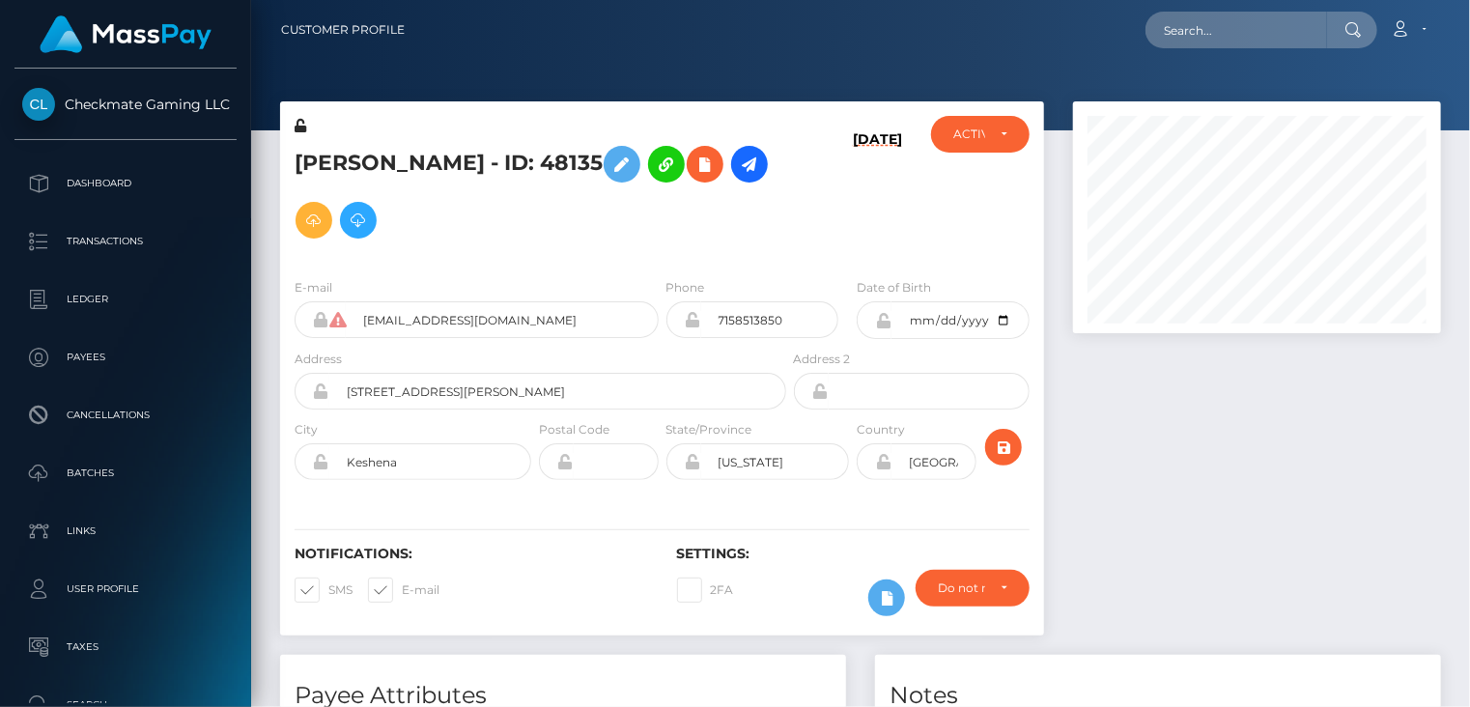
scroll to position [232, 367]
paste input "Julian581871"
type input "Julian581871"
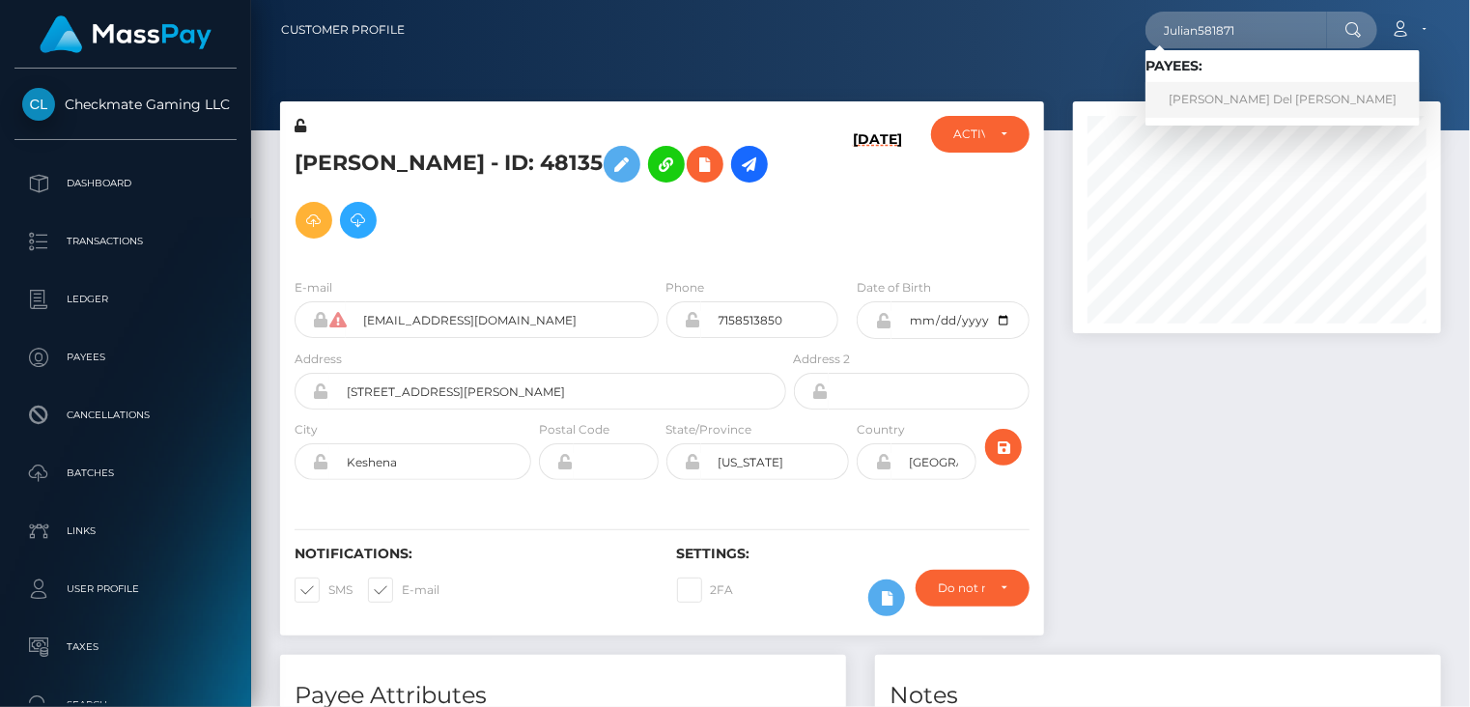
click at [1217, 105] on link "Julian Flores Del Valle" at bounding box center [1283, 100] width 274 height 36
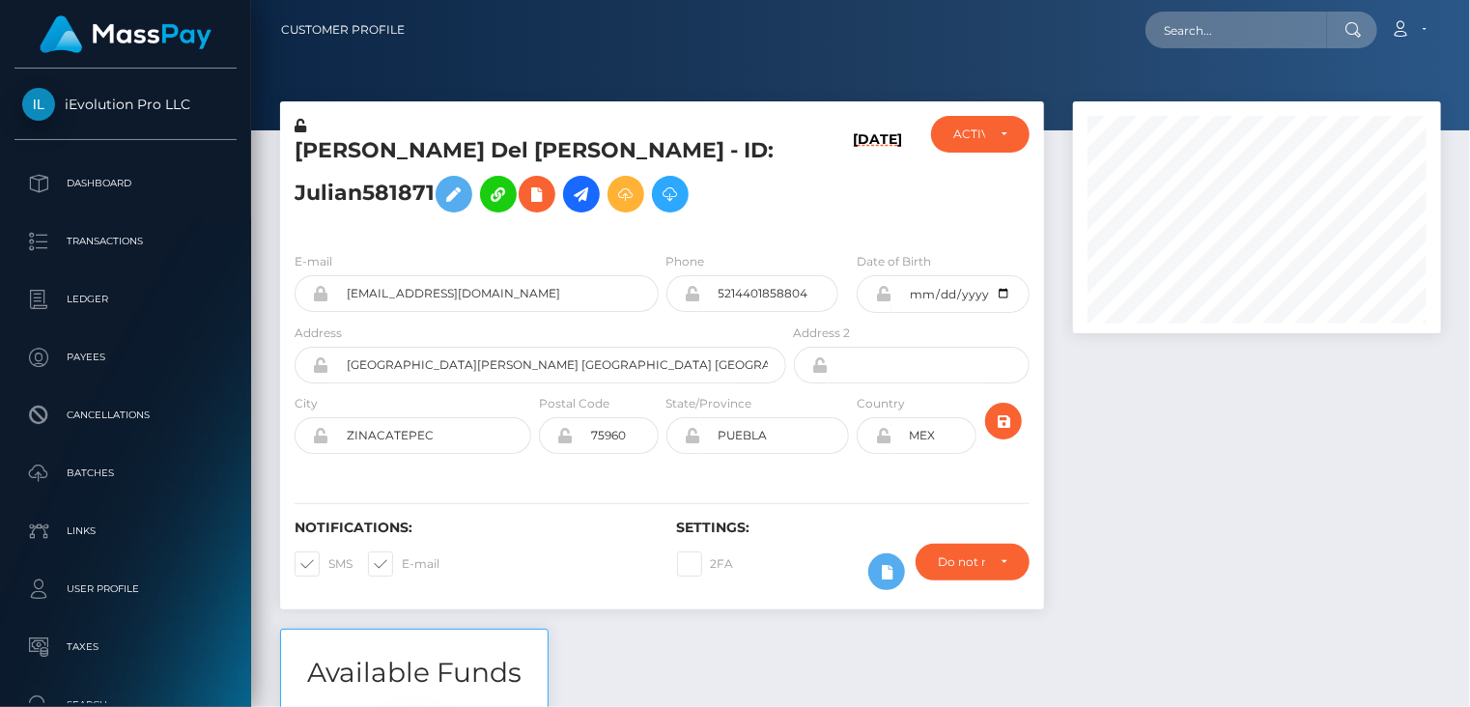
scroll to position [232, 367]
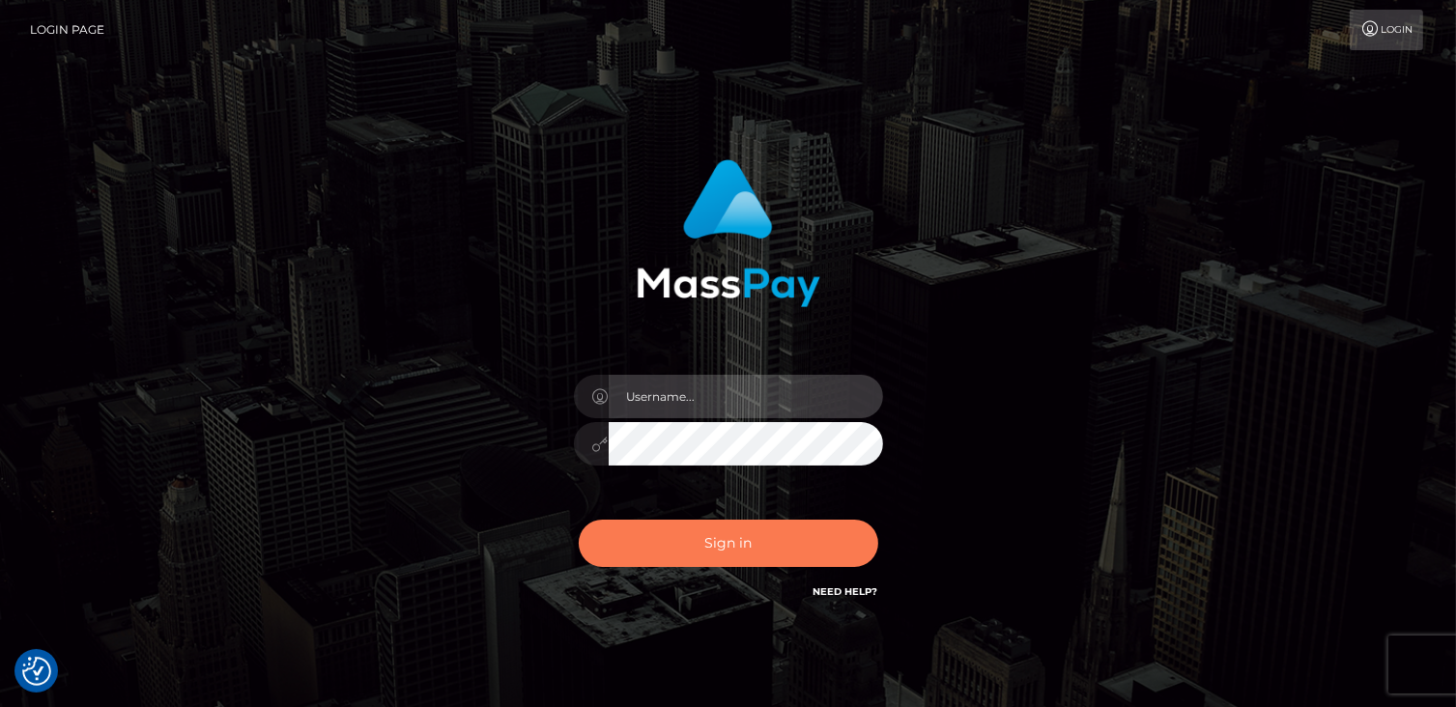
type input "catalinad"
click at [655, 565] on button "Sign in" at bounding box center [728, 543] width 299 height 47
type input "catalinad"
click at [711, 549] on button "Sign in" at bounding box center [728, 543] width 299 height 47
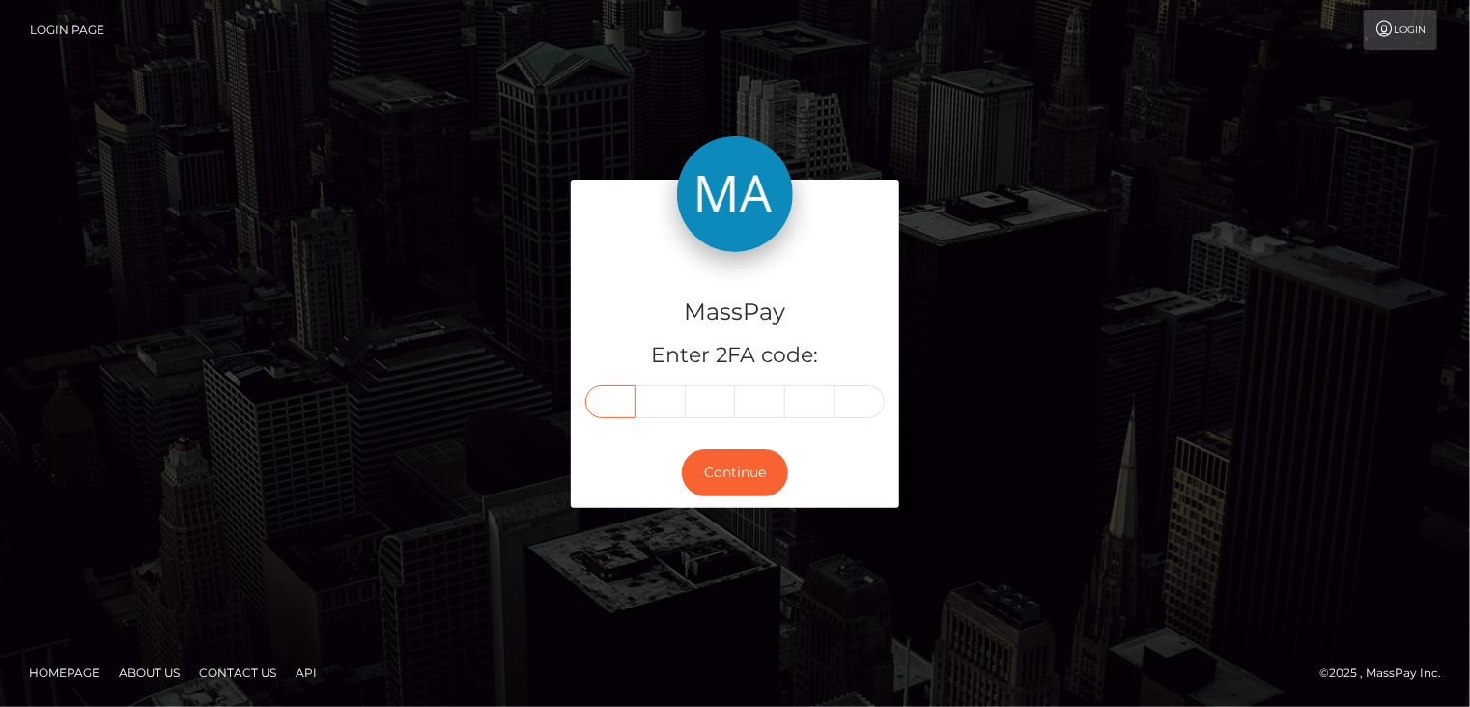
click at [604, 406] on input "text" at bounding box center [610, 401] width 50 height 33
type input "5"
type input "6"
type input "1"
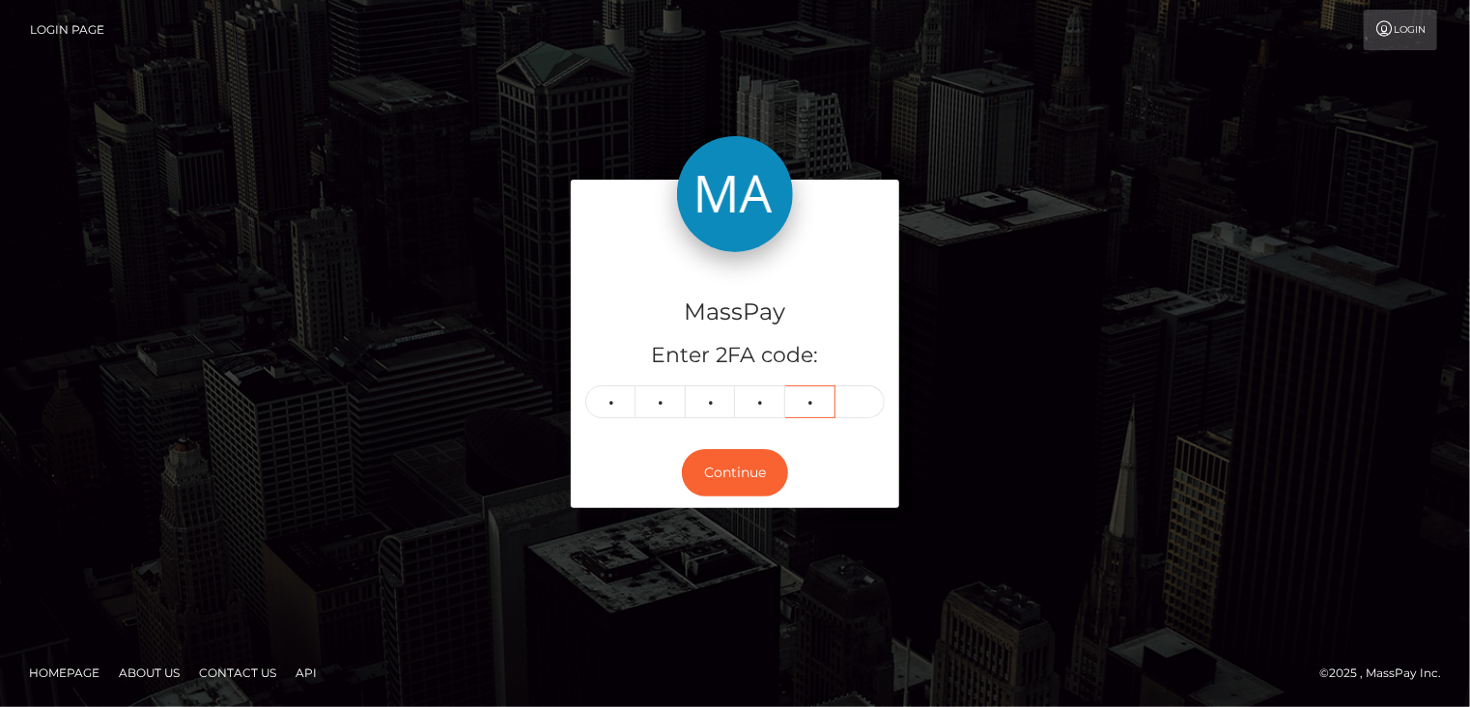
type input "3"
type input "0"
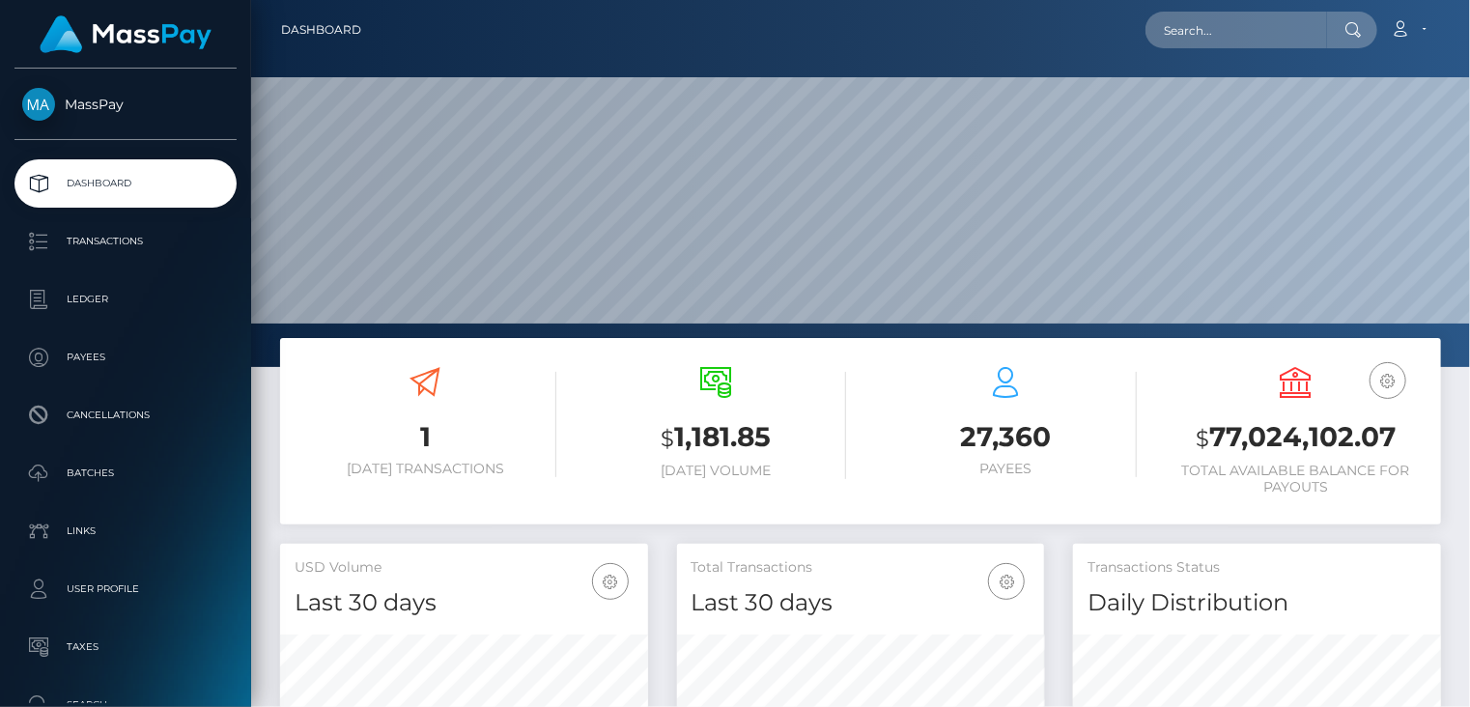
scroll to position [367, 1219]
click at [1212, 33] on input "text" at bounding box center [1237, 30] width 182 height 37
paste input "poact_TVAnDDd56t8W"
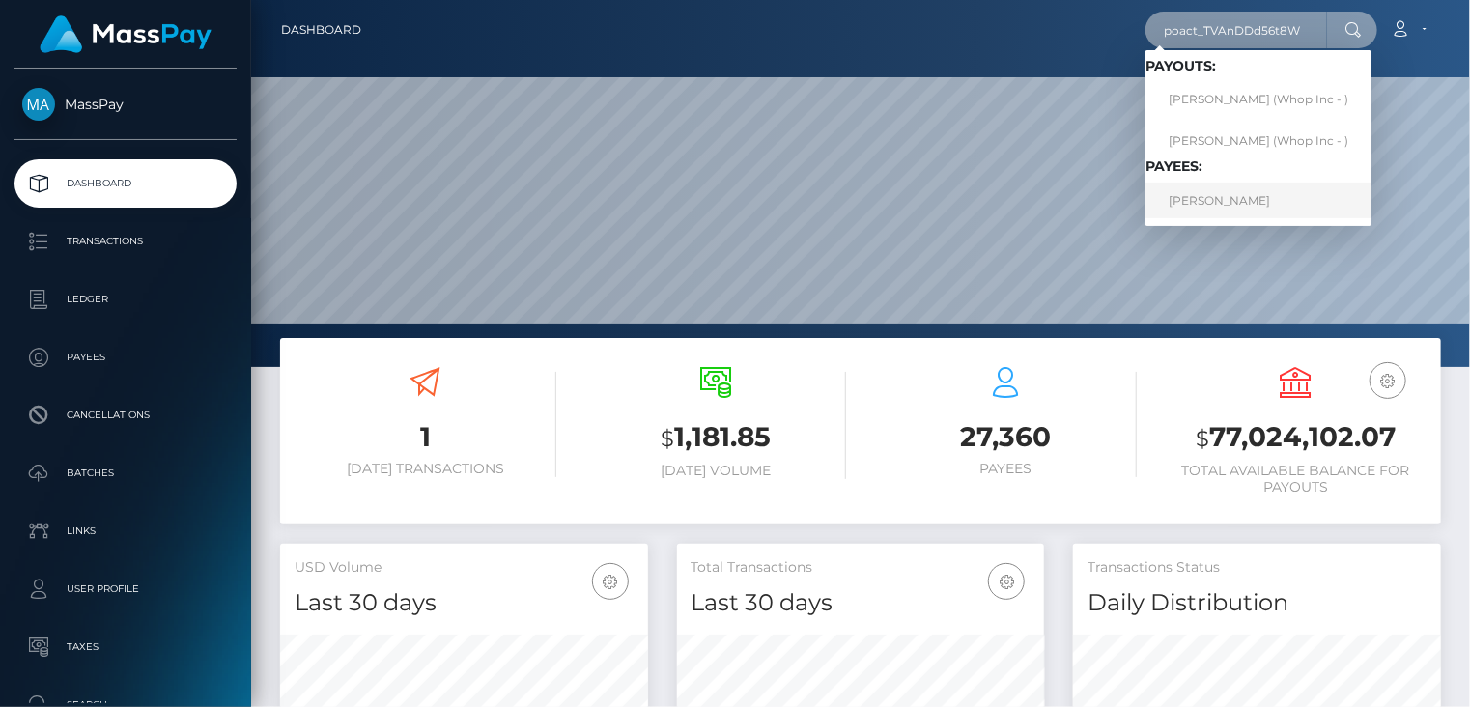
type input "poact_TVAnDDd56t8W"
click at [1232, 197] on link "TOMMY CROCKETT" at bounding box center [1259, 201] width 226 height 36
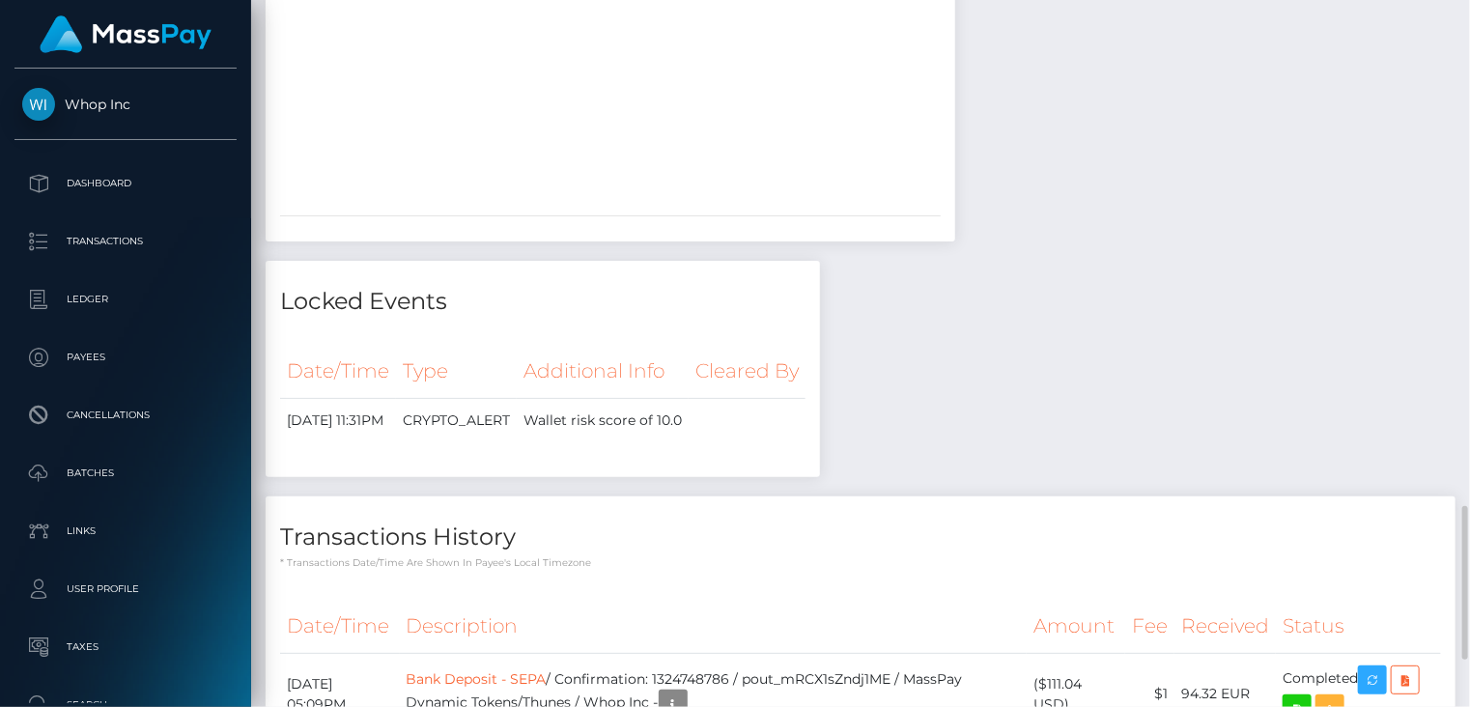
scroll to position [2535, 0]
